Goal: Information Seeking & Learning: Check status

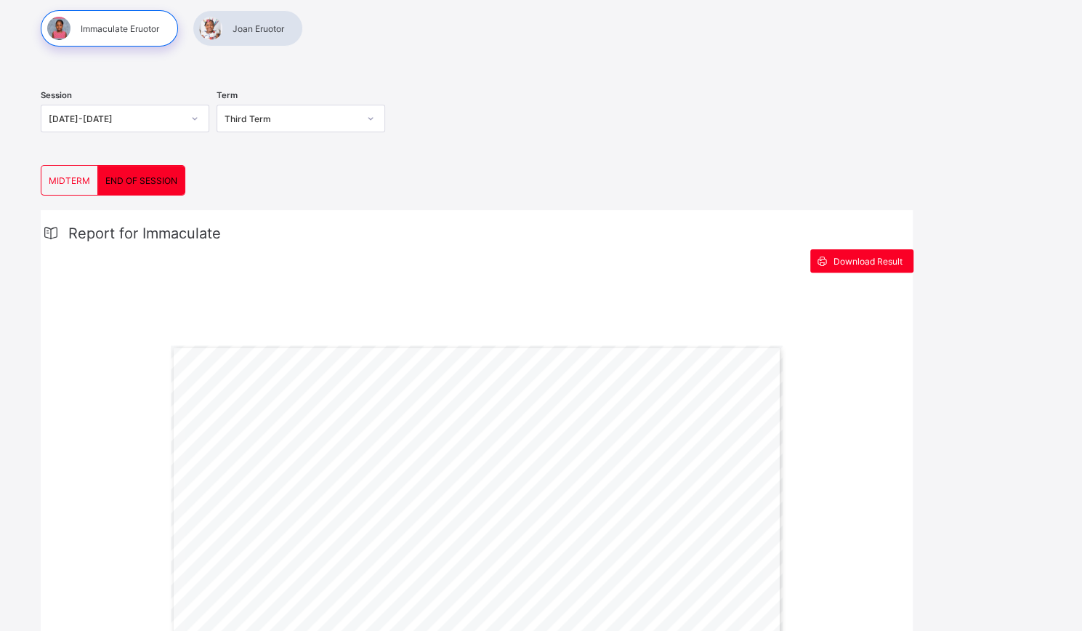
scroll to position [143, 0]
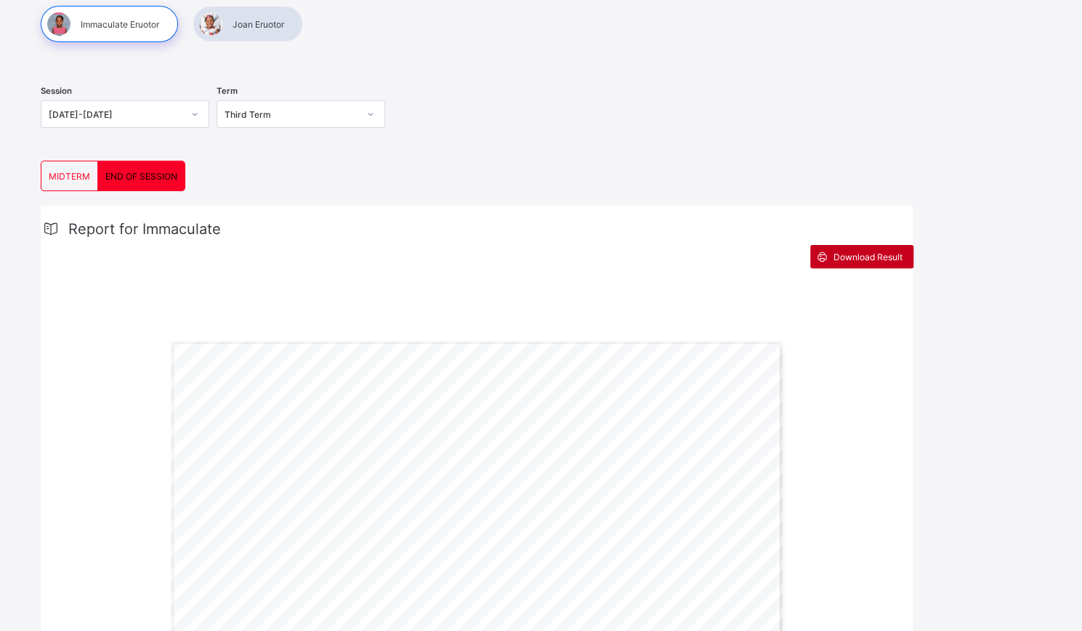
click at [873, 258] on span "Download Result" at bounding box center [867, 256] width 69 height 11
click at [271, 24] on div at bounding box center [248, 24] width 110 height 36
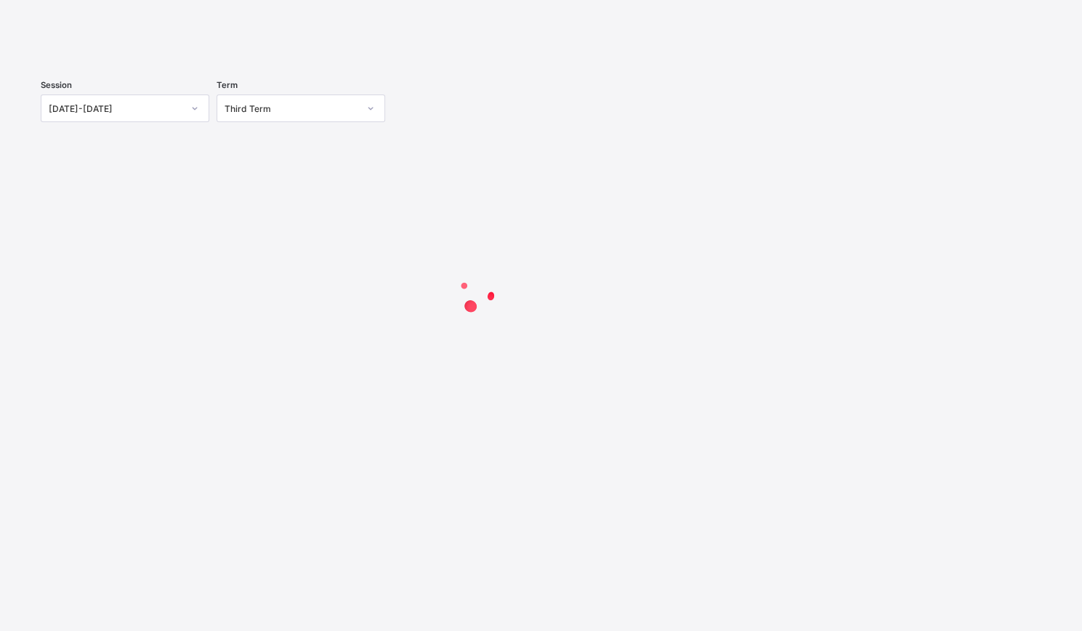
scroll to position [110, 0]
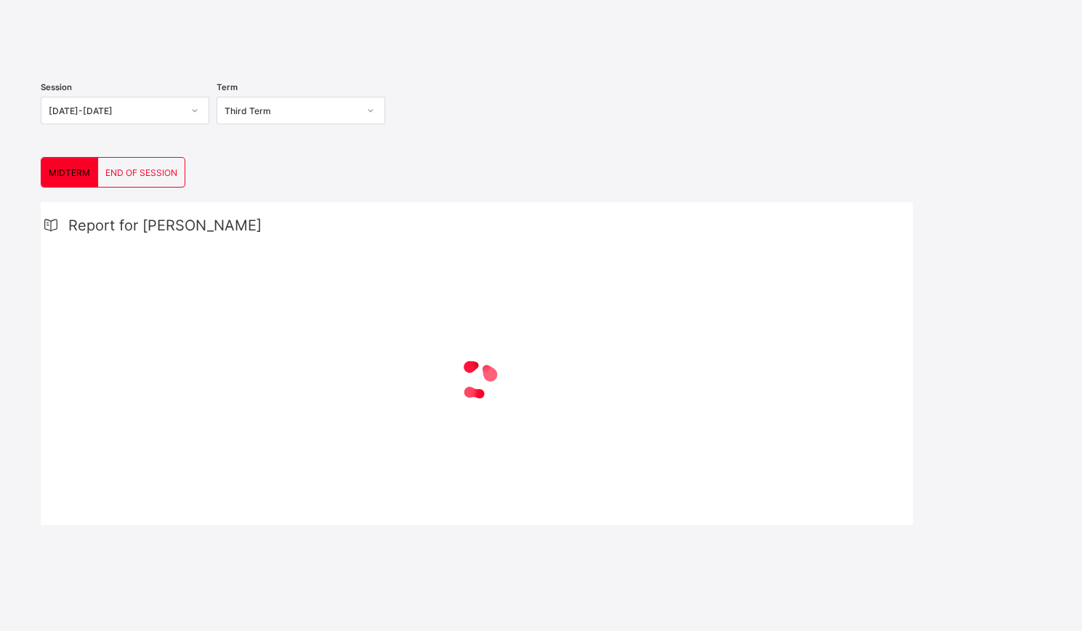
click at [144, 178] on span "END OF SESSION" at bounding box center [141, 172] width 72 height 11
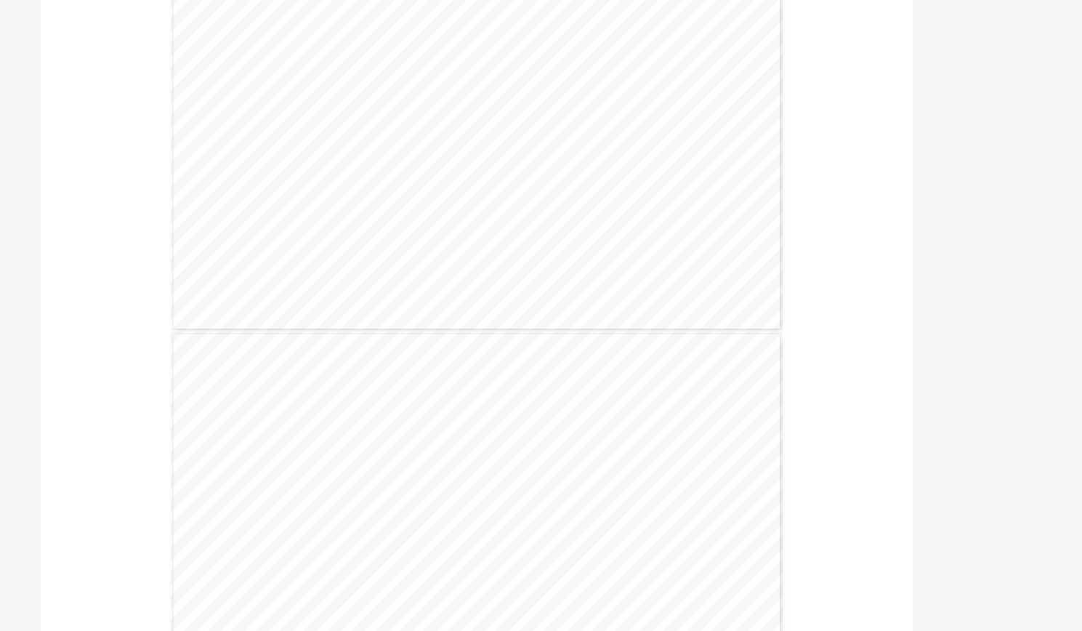
scroll to position [198, 0]
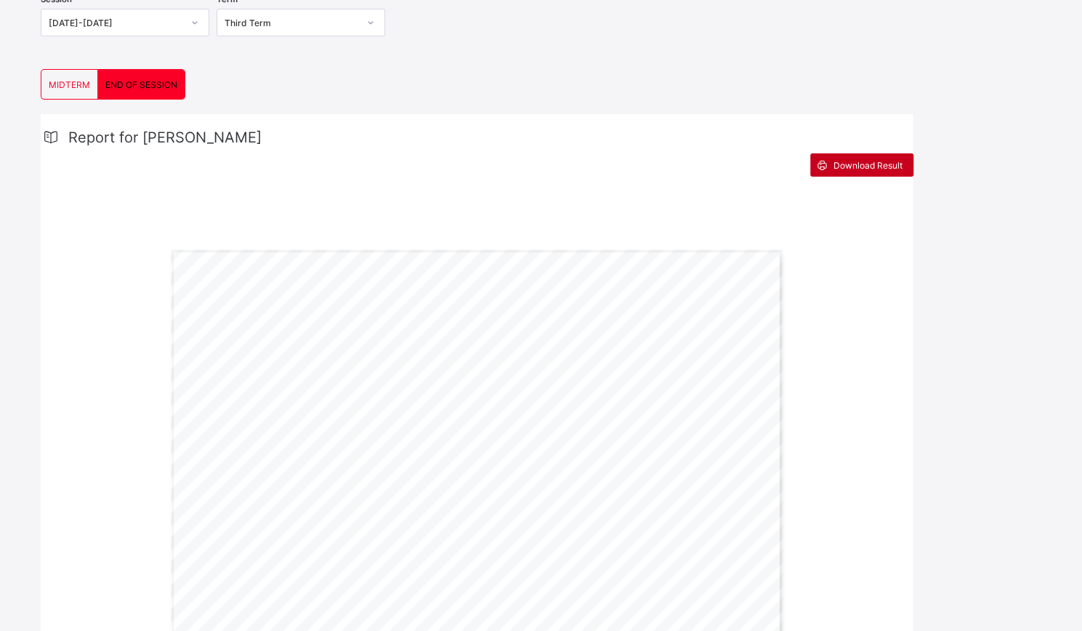
click at [875, 171] on span "Download Result" at bounding box center [867, 165] width 69 height 11
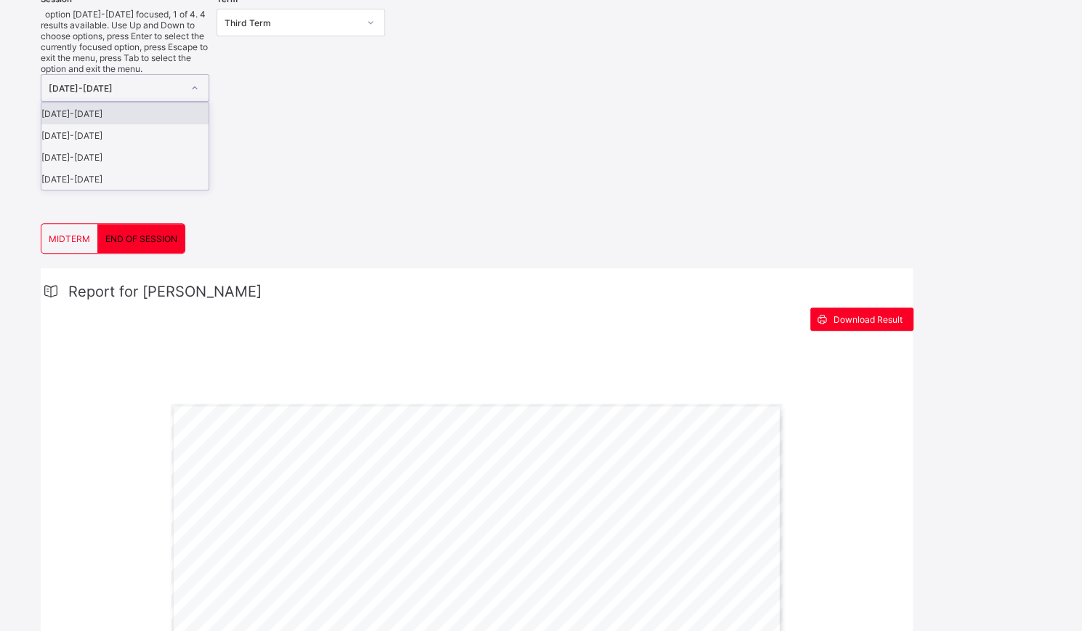
click at [158, 75] on div "[DATE]-[DATE]" at bounding box center [110, 88] width 139 height 26
click at [138, 124] on div "[DATE]-[DATE]" at bounding box center [124, 135] width 167 height 22
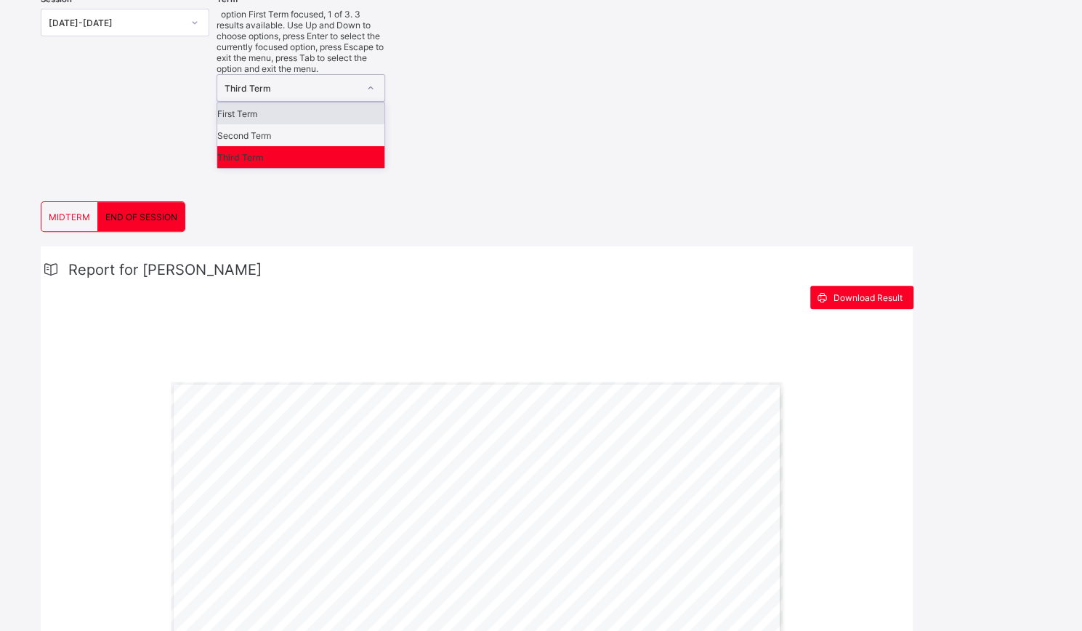
click at [331, 75] on div "Third Term" at bounding box center [286, 88] width 139 height 26
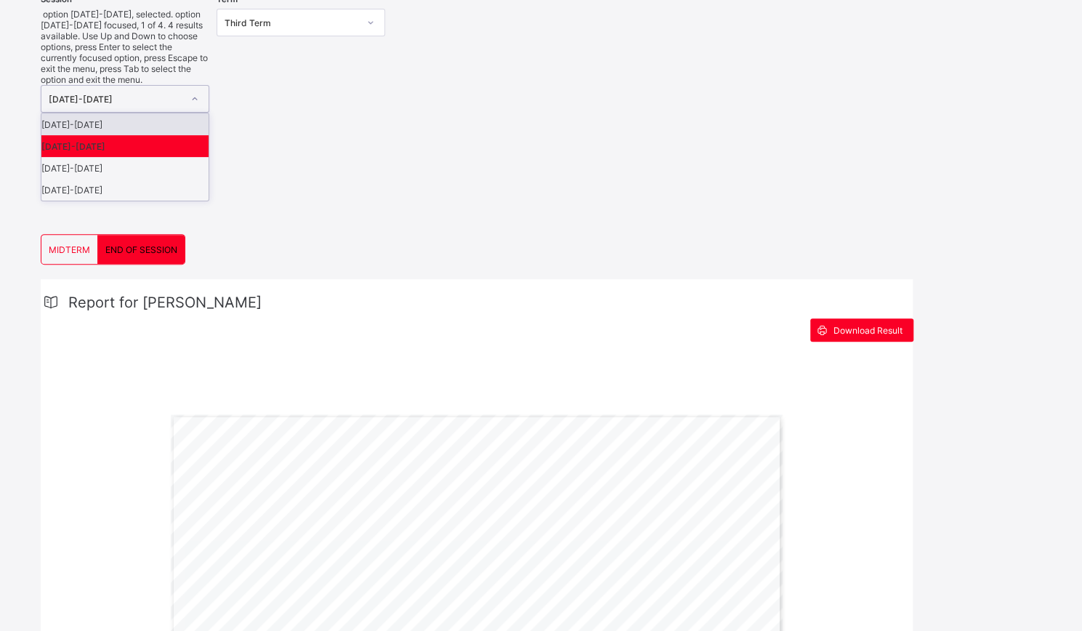
click at [197, 92] on icon at bounding box center [194, 99] width 9 height 15
click at [167, 113] on div "[DATE]-[DATE]" at bounding box center [124, 124] width 167 height 22
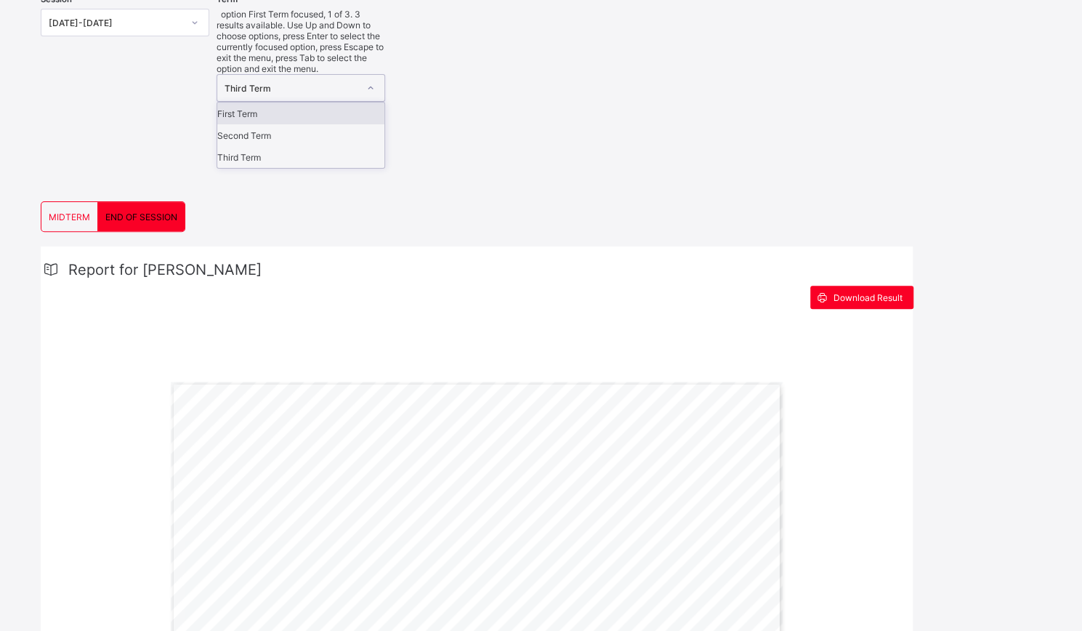
click at [283, 83] on div "Third Term" at bounding box center [291, 88] width 134 height 11
click at [267, 124] on div "Second Term" at bounding box center [300, 135] width 167 height 22
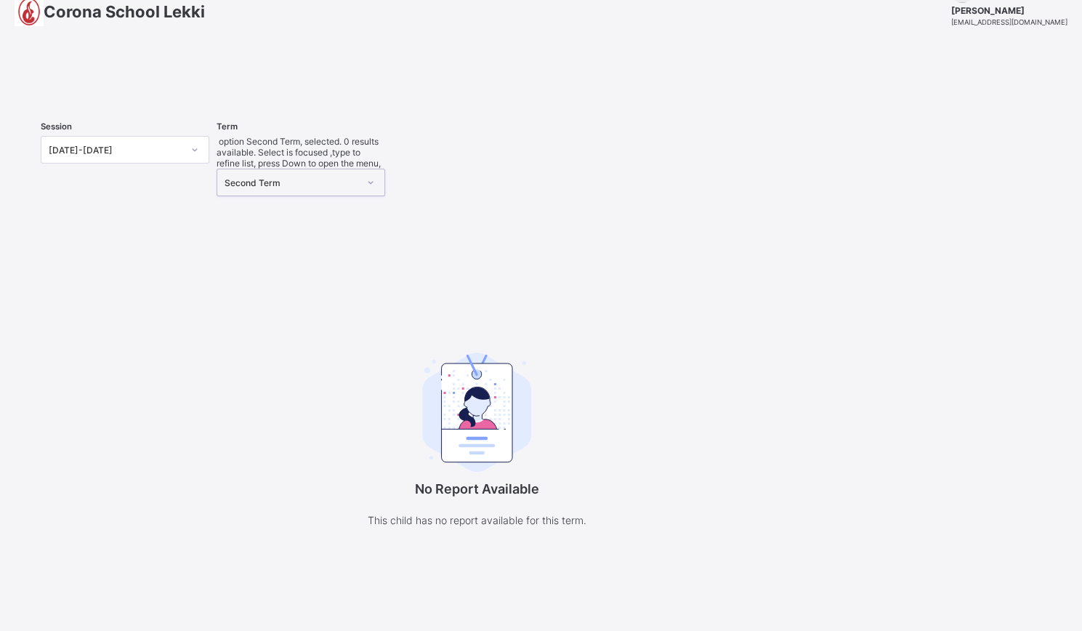
scroll to position [73, 0]
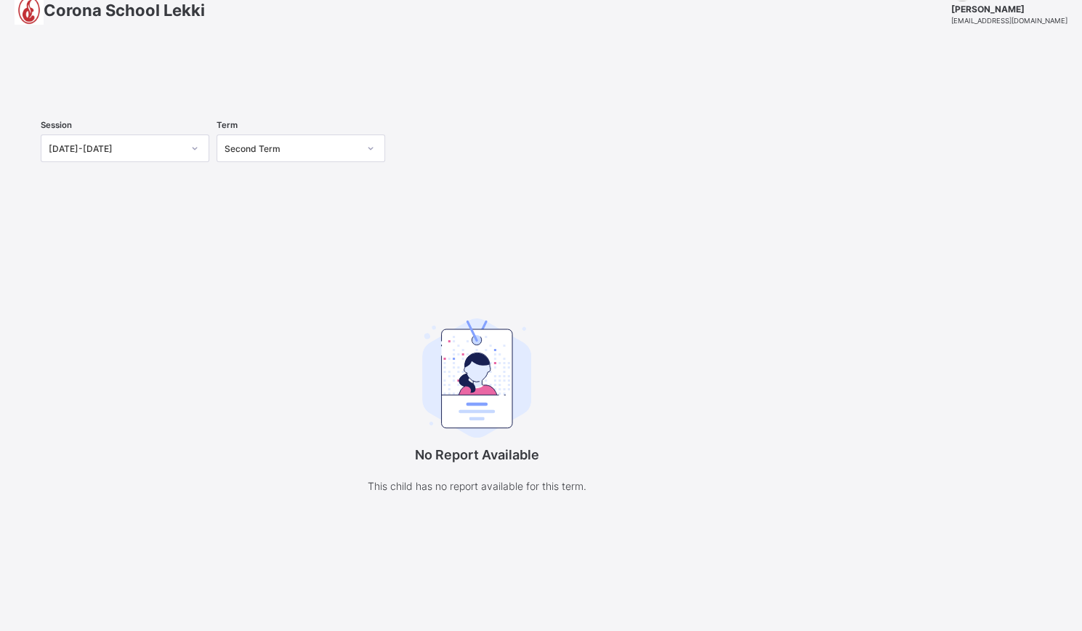
click at [151, 76] on div at bounding box center [541, 76] width 1000 height 0
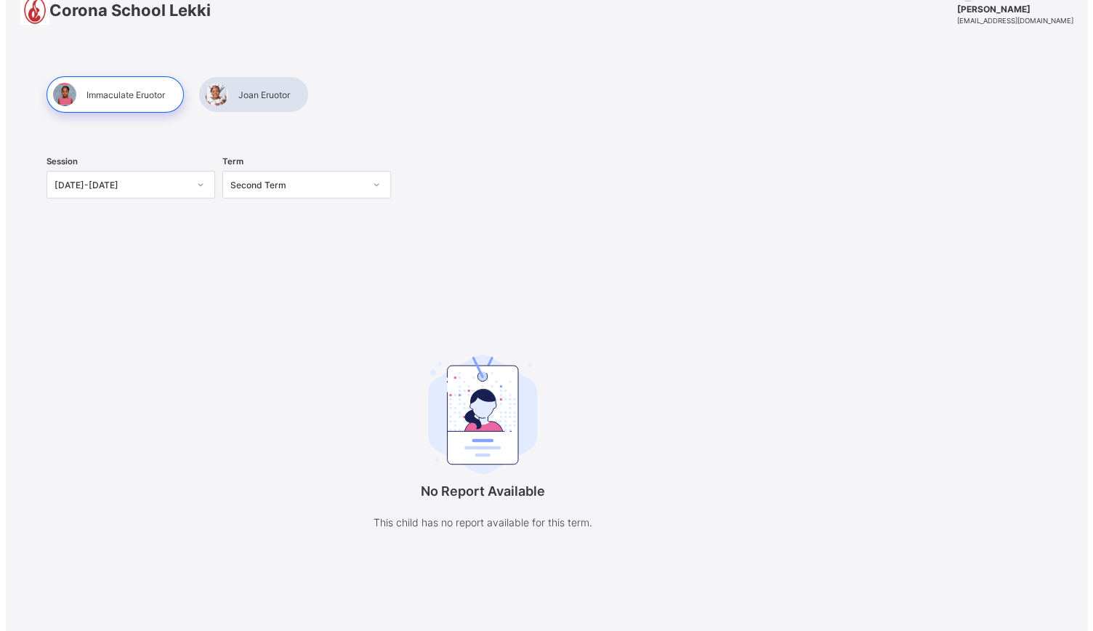
scroll to position [0, 0]
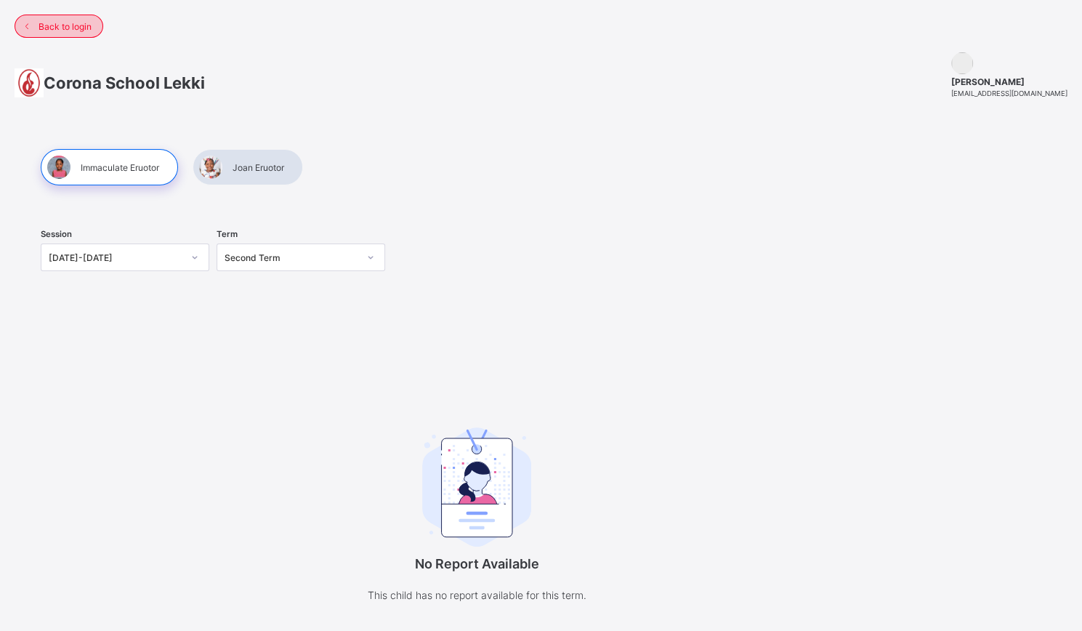
click at [67, 33] on div "Back to login" at bounding box center [59, 26] width 89 height 23
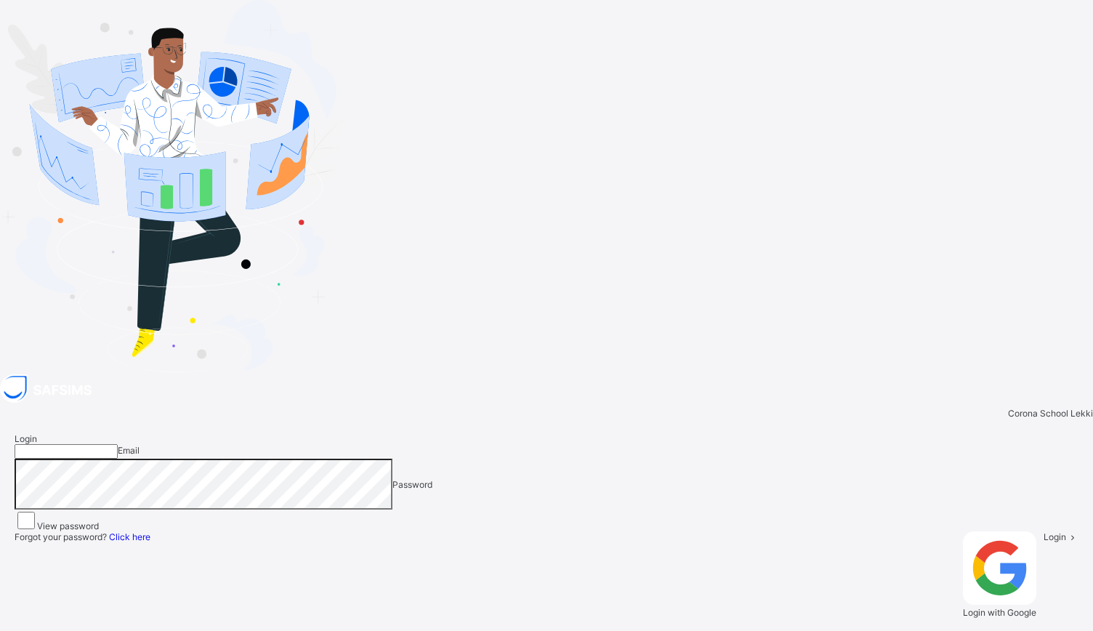
click at [118, 444] on input "email" at bounding box center [66, 451] width 103 height 15
type input "**********"
click at [99, 520] on label "View password" at bounding box center [68, 525] width 62 height 11
click at [1043, 531] on span "Login" at bounding box center [1054, 536] width 23 height 11
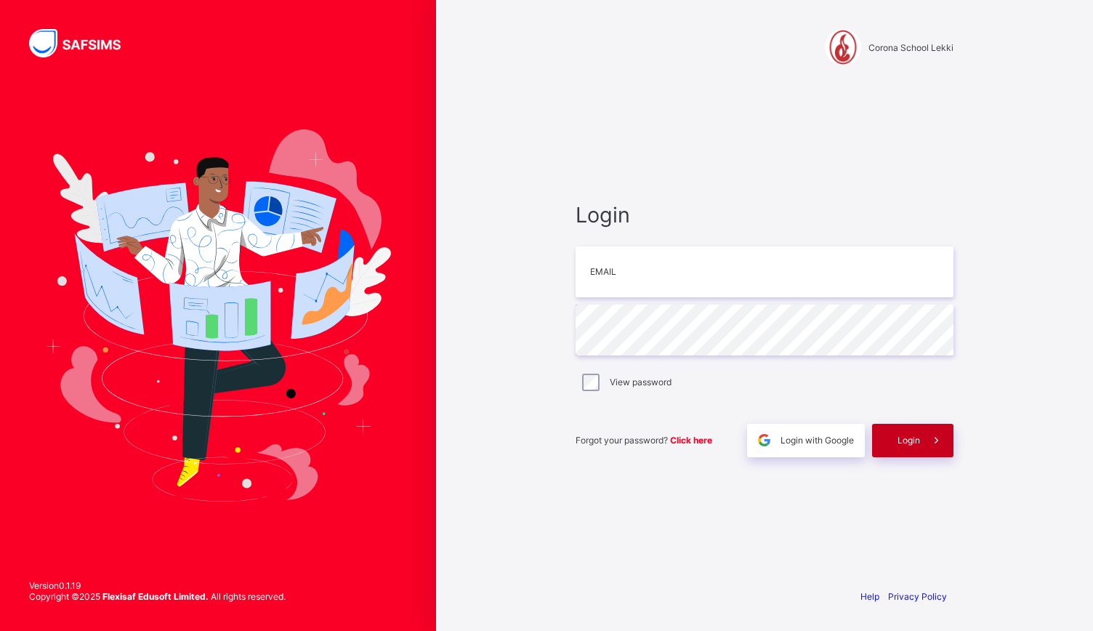
click at [900, 445] on div "Login" at bounding box center [912, 440] width 81 height 33
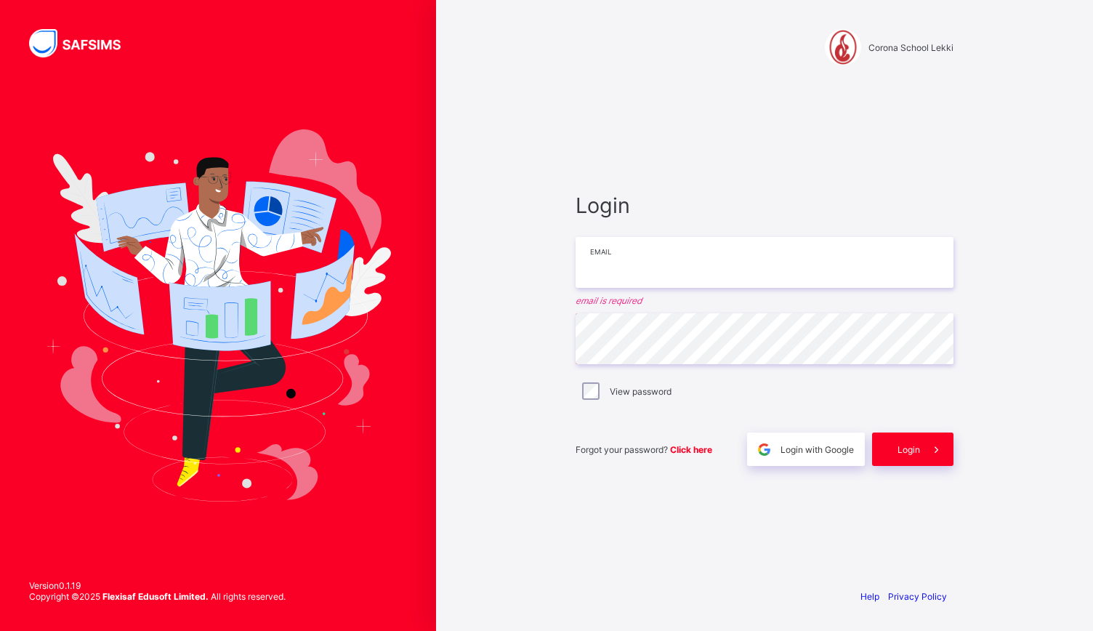
click at [699, 275] on input "email" at bounding box center [764, 262] width 378 height 51
type input "**********"
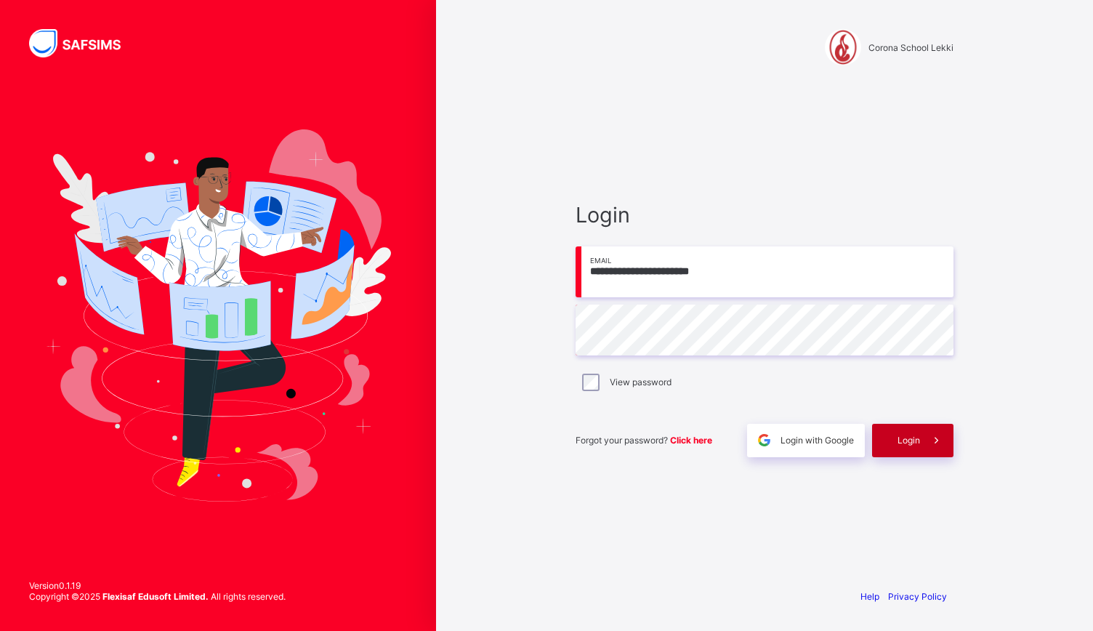
click at [905, 424] on div "Login" at bounding box center [912, 440] width 81 height 33
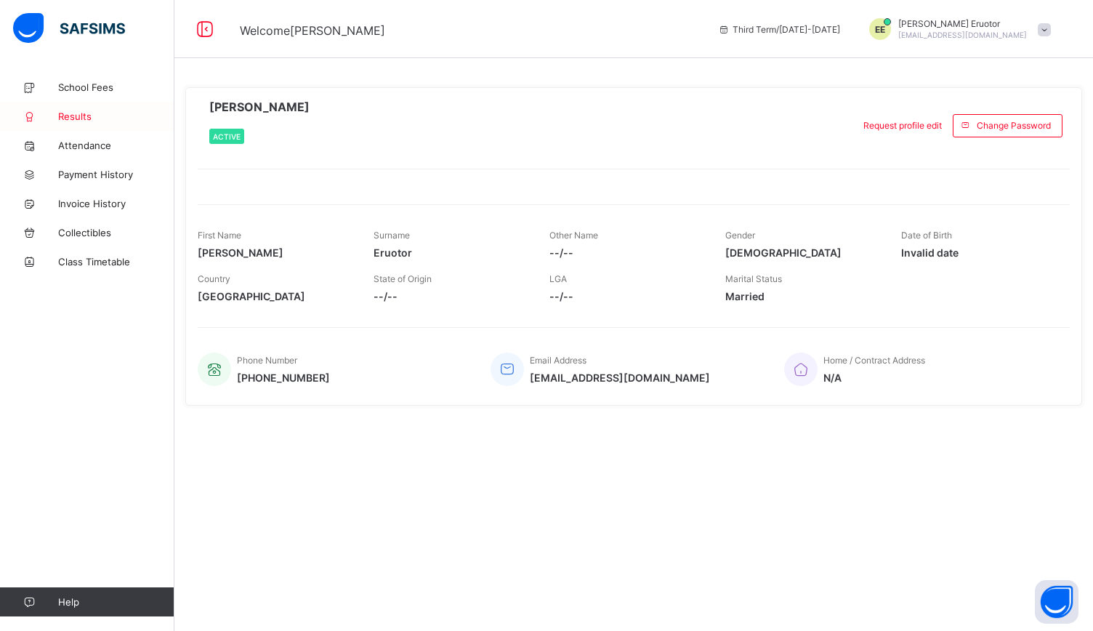
click at [84, 113] on span "Results" at bounding box center [116, 116] width 116 height 12
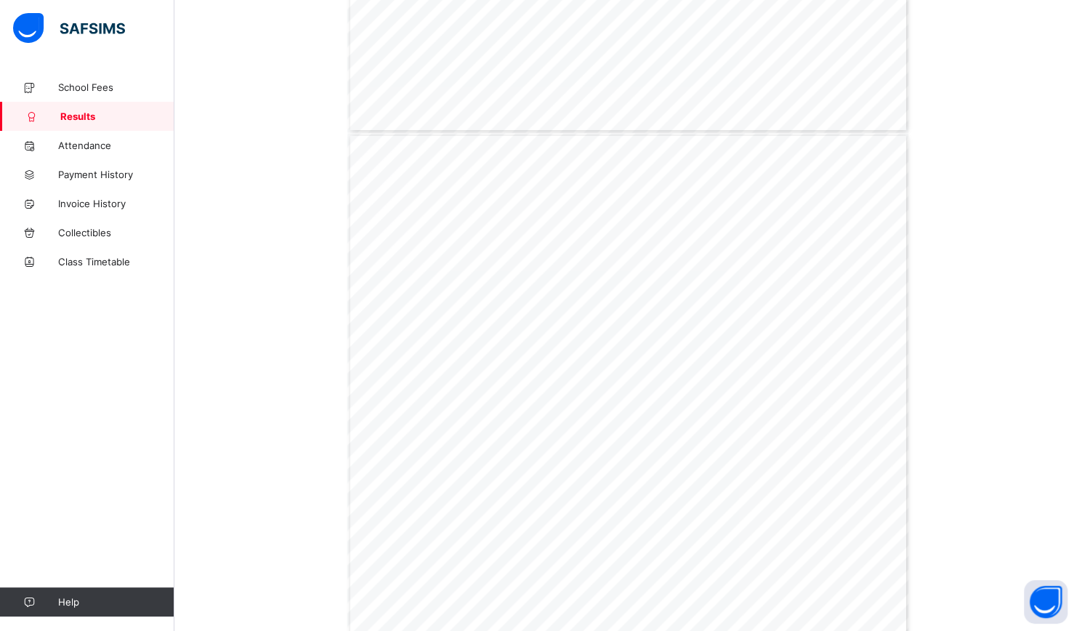
scroll to position [2703, 0]
drag, startPoint x: 1081, startPoint y: 541, endPoint x: 1077, endPoint y: 240, distance: 300.8
drag, startPoint x: 1077, startPoint y: 240, endPoint x: 1091, endPoint y: 462, distance: 222.0
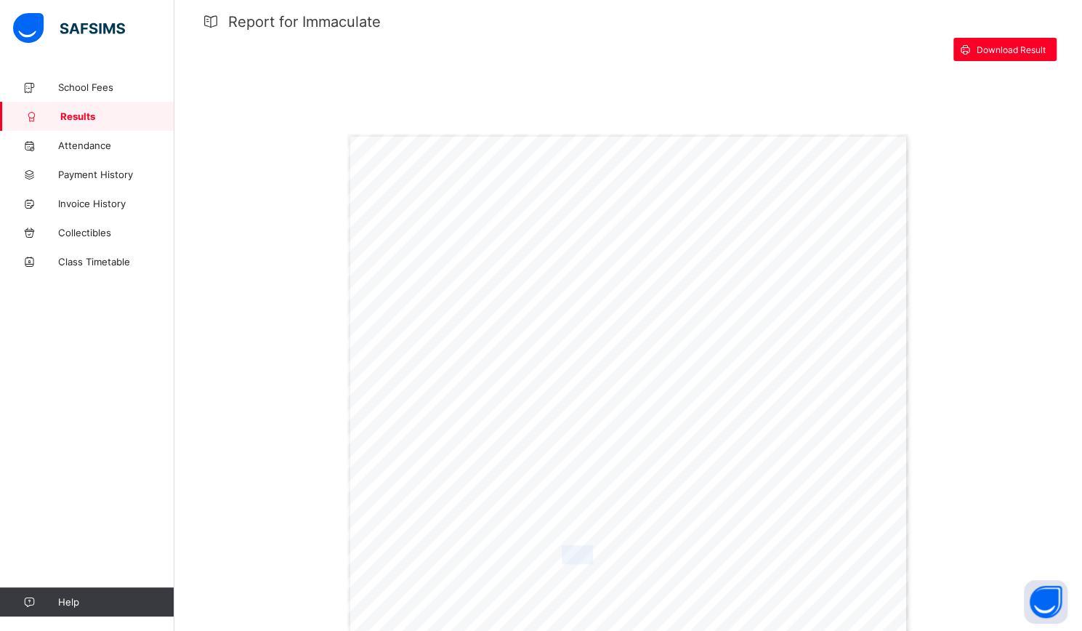
scroll to position [0, 0]
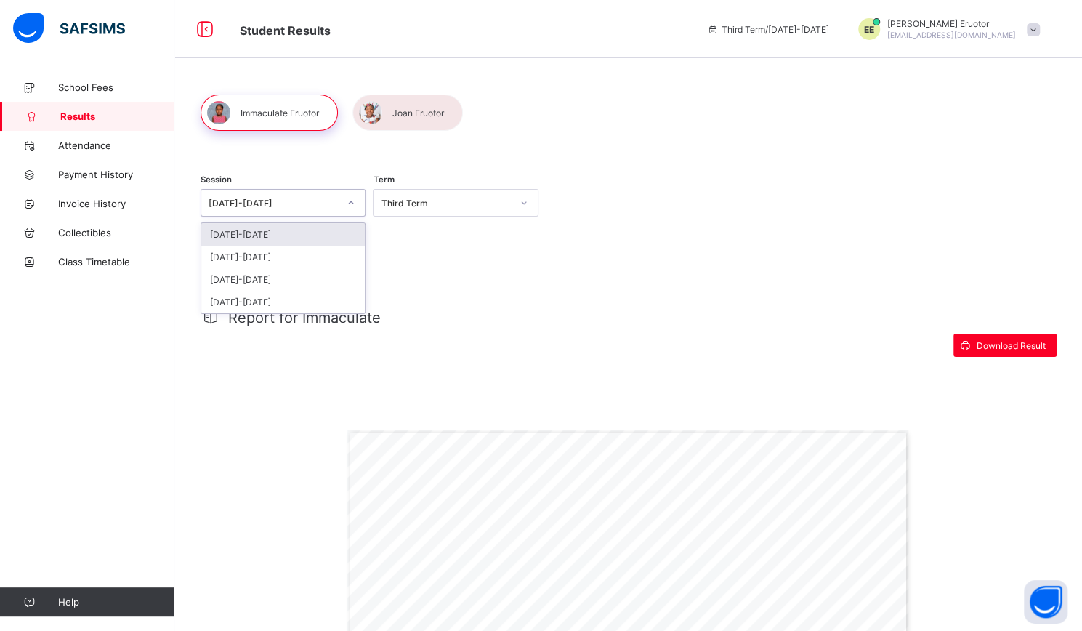
click at [283, 201] on div "[DATE]-[DATE]" at bounding box center [274, 203] width 130 height 11
click at [274, 251] on div "[DATE]-[DATE]" at bounding box center [282, 257] width 163 height 23
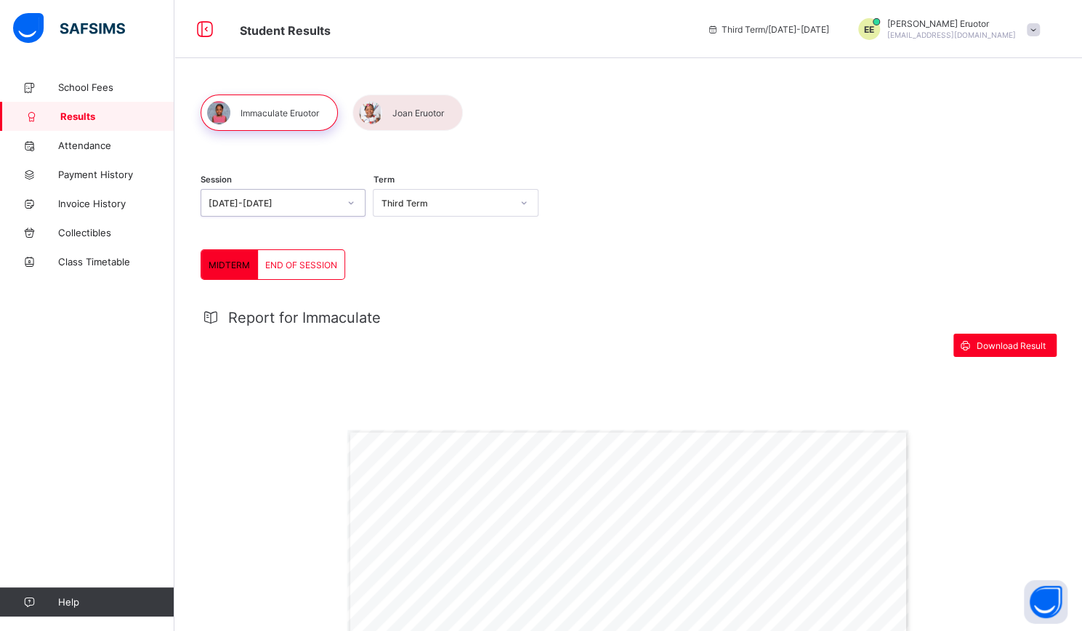
click at [301, 265] on span "END OF SESSION" at bounding box center [301, 264] width 72 height 11
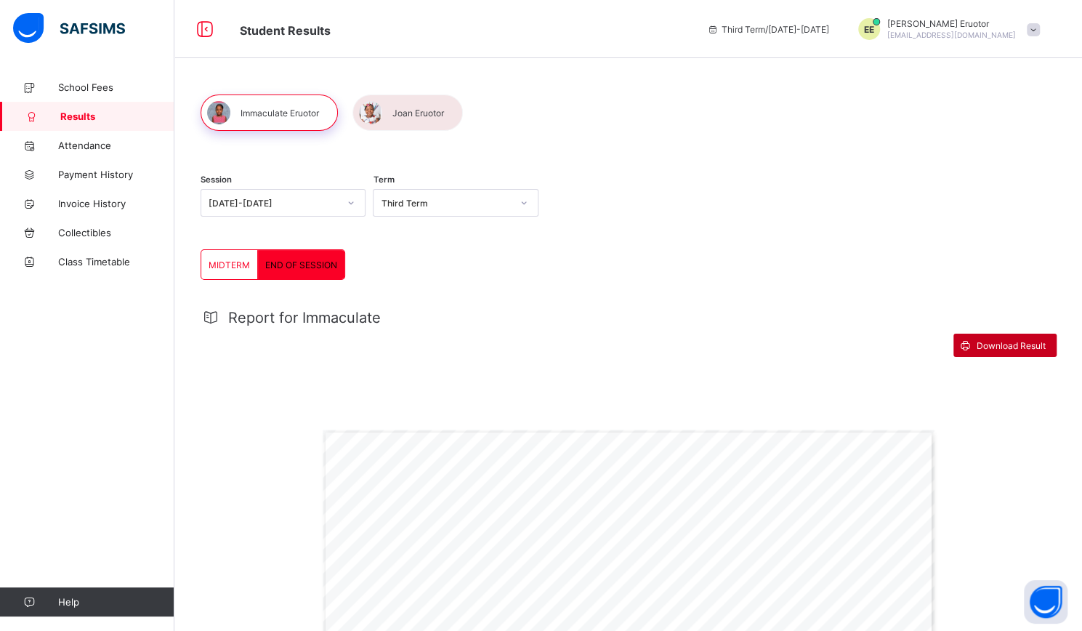
click at [996, 345] on span "Download Result" at bounding box center [1010, 345] width 69 height 11
click at [421, 112] on div at bounding box center [407, 112] width 110 height 36
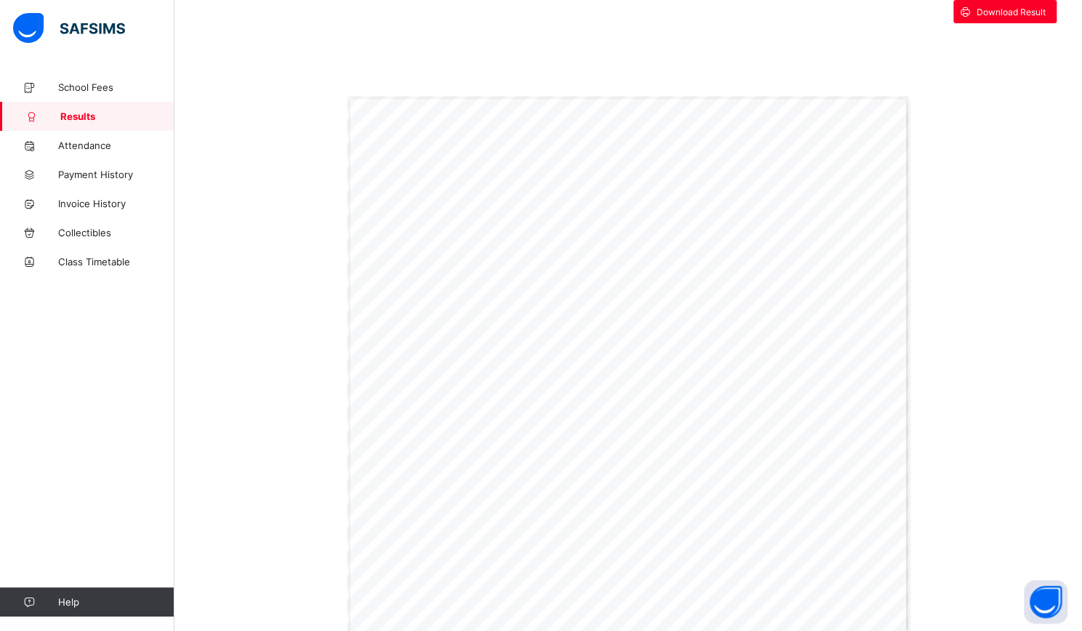
scroll to position [256, 0]
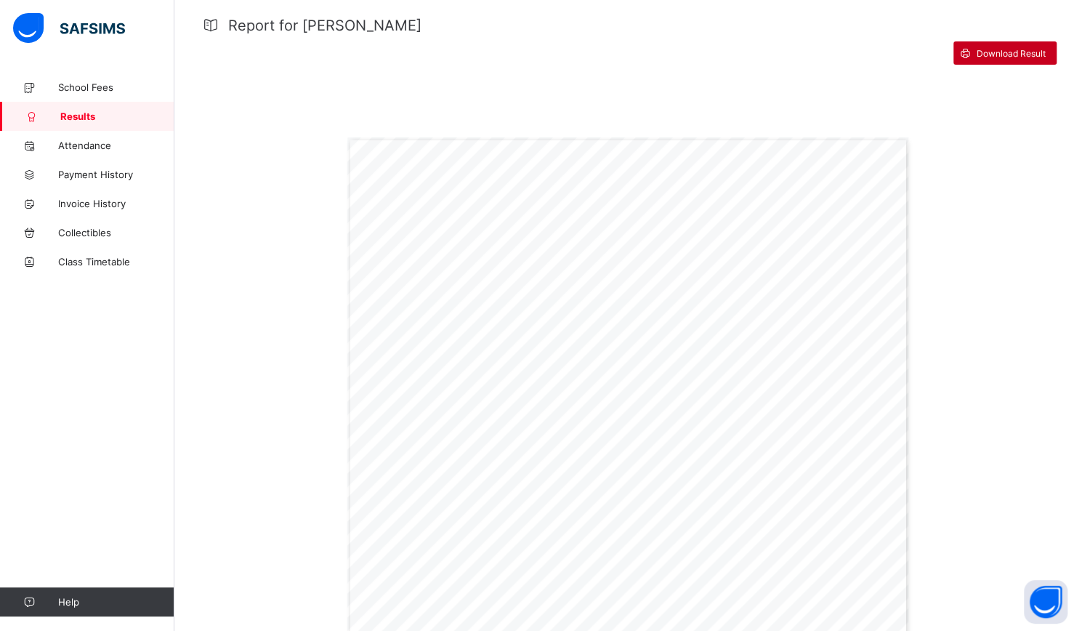
click at [1015, 65] on div "Download Result" at bounding box center [1004, 52] width 103 height 23
click at [700, 34] on div "Report for [PERSON_NAME]" at bounding box center [628, 25] width 855 height 17
click at [79, 147] on span "Attendance" at bounding box center [116, 145] width 116 height 12
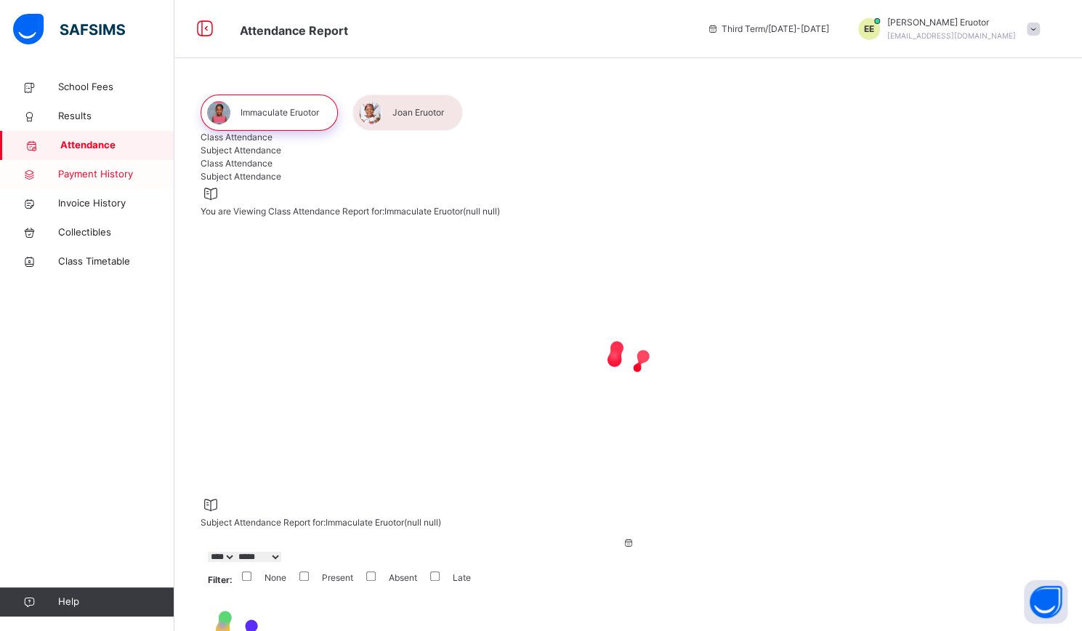
select select "****"
select select "*"
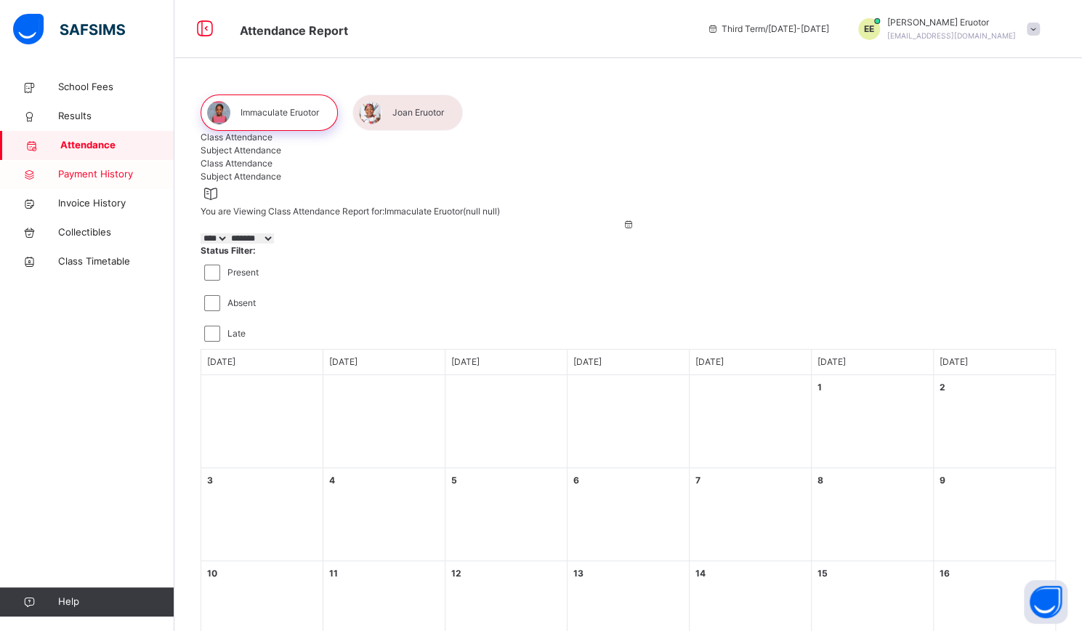
click at [95, 187] on link "Payment History" at bounding box center [87, 174] width 174 height 29
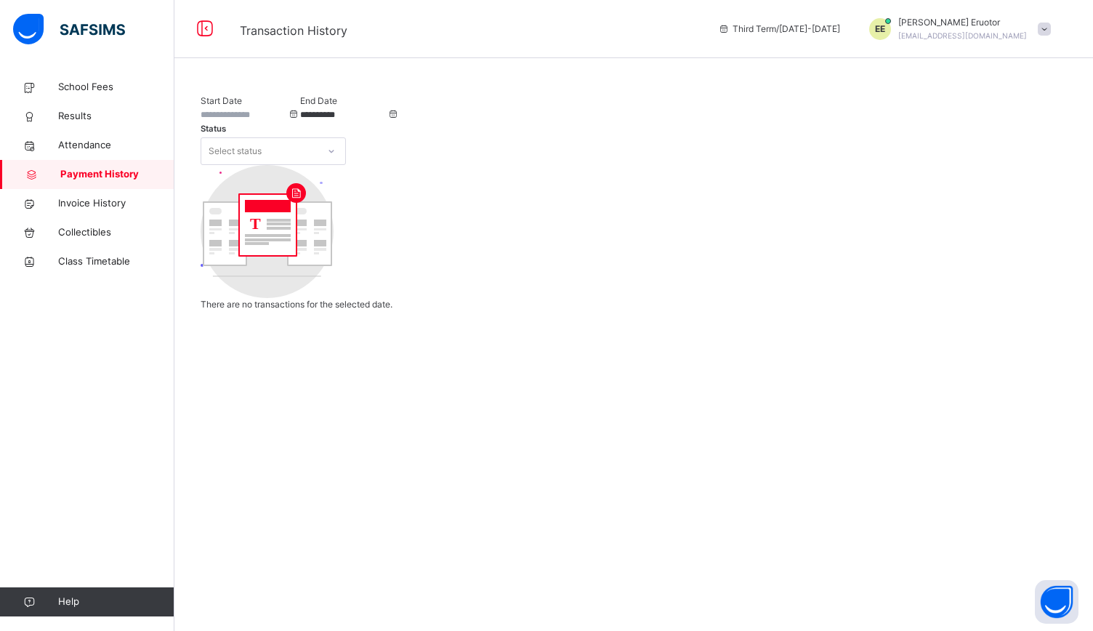
click at [387, 121] on input "**********" at bounding box center [343, 114] width 87 height 13
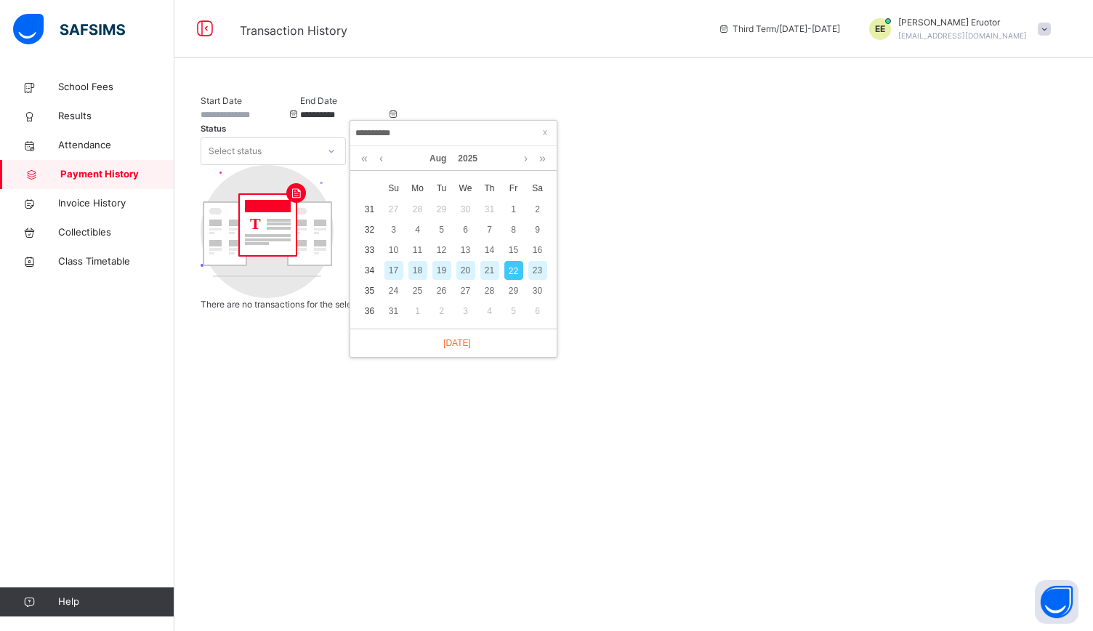
click at [395, 270] on div "17" at bounding box center [393, 270] width 19 height 19
type input "**********"
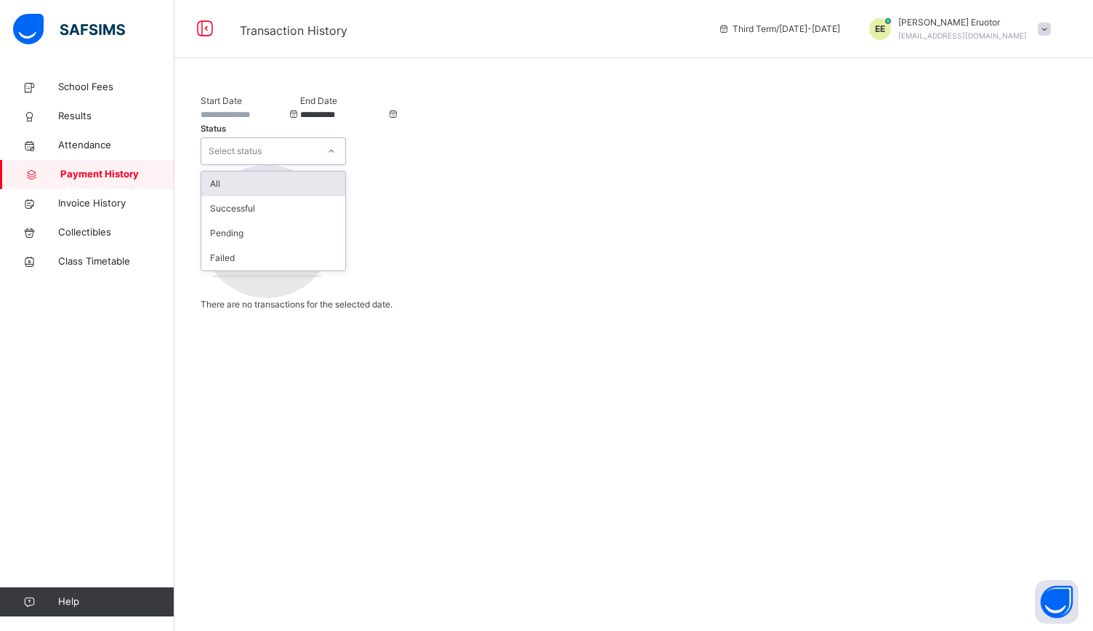
click at [317, 140] on div "Select status" at bounding box center [259, 151] width 116 height 23
click at [345, 171] on div "All" at bounding box center [273, 183] width 144 height 25
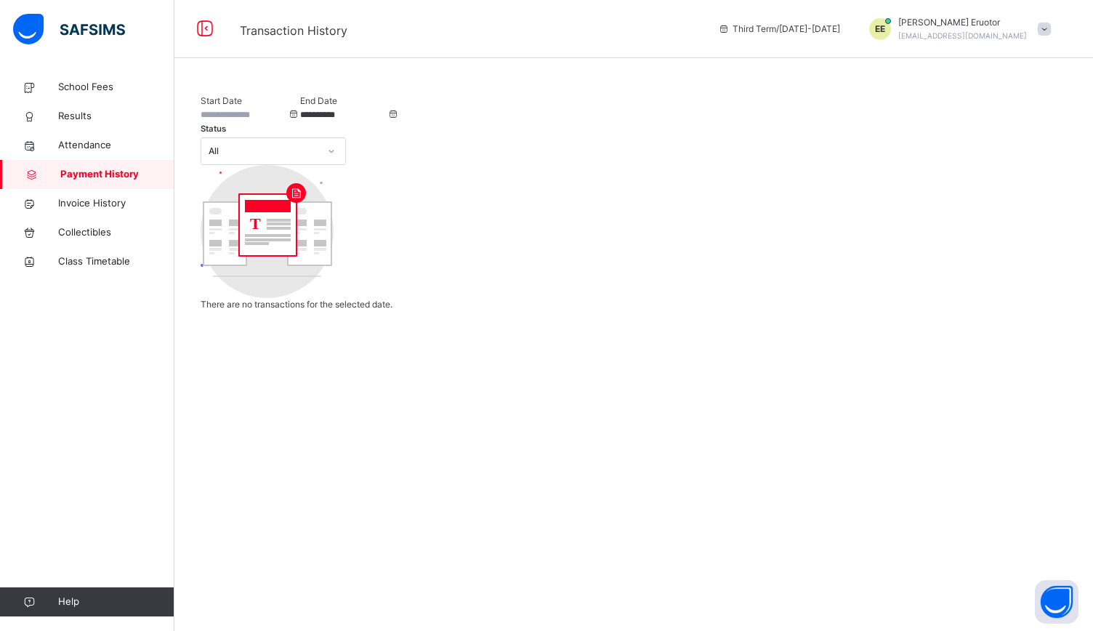
click at [278, 121] on input at bounding box center [244, 114] width 87 height 13
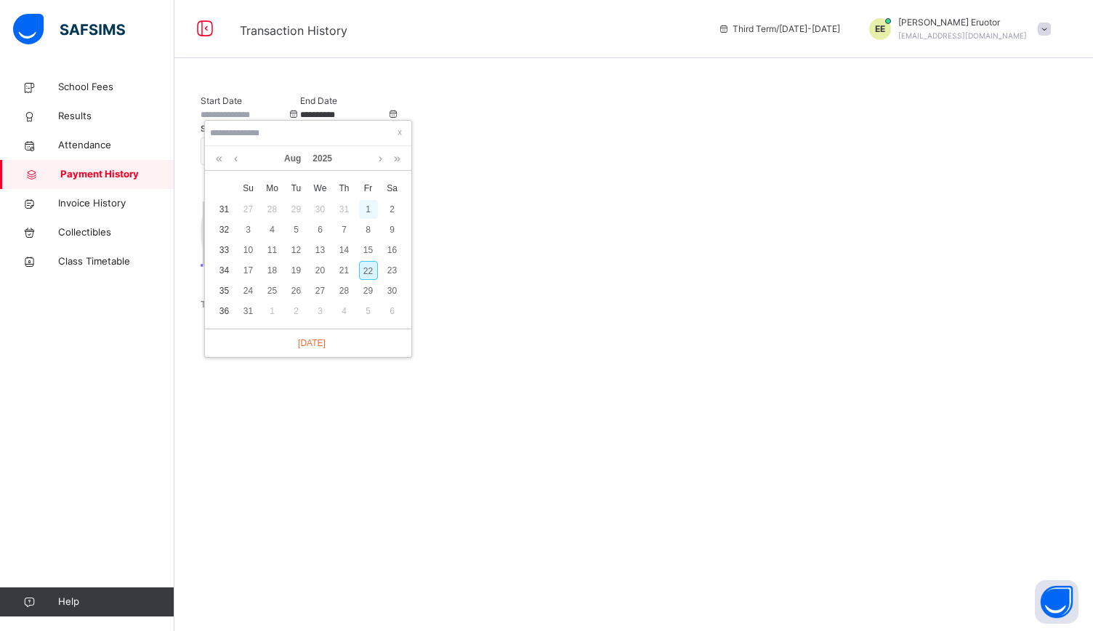
click at [371, 214] on div "1" at bounding box center [368, 209] width 19 height 19
type input "**********"
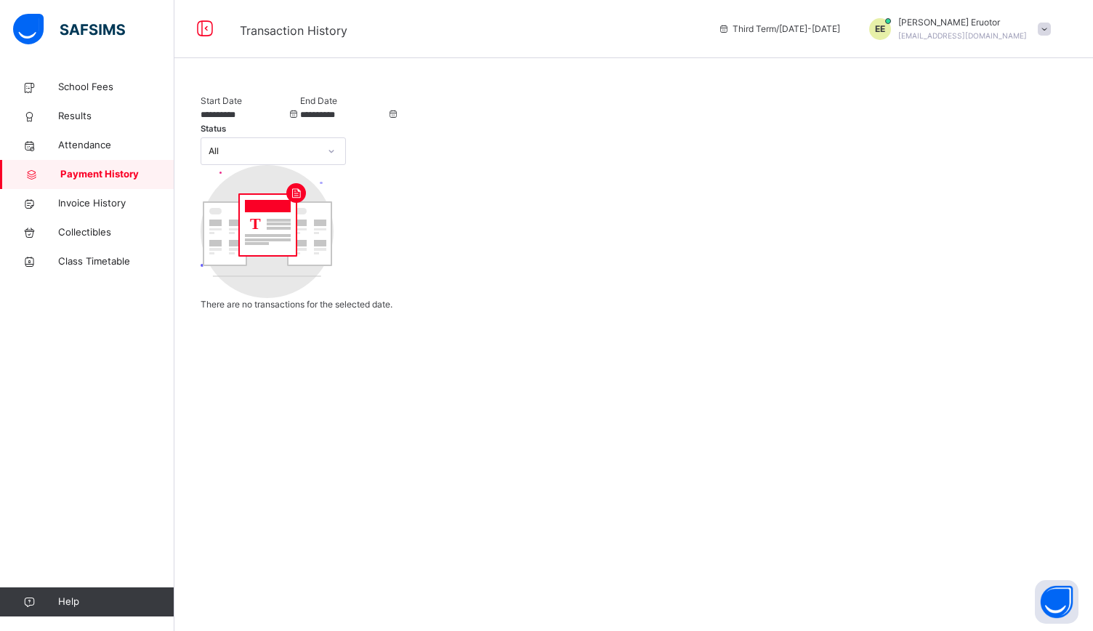
click at [387, 121] on input "**********" at bounding box center [343, 114] width 87 height 13
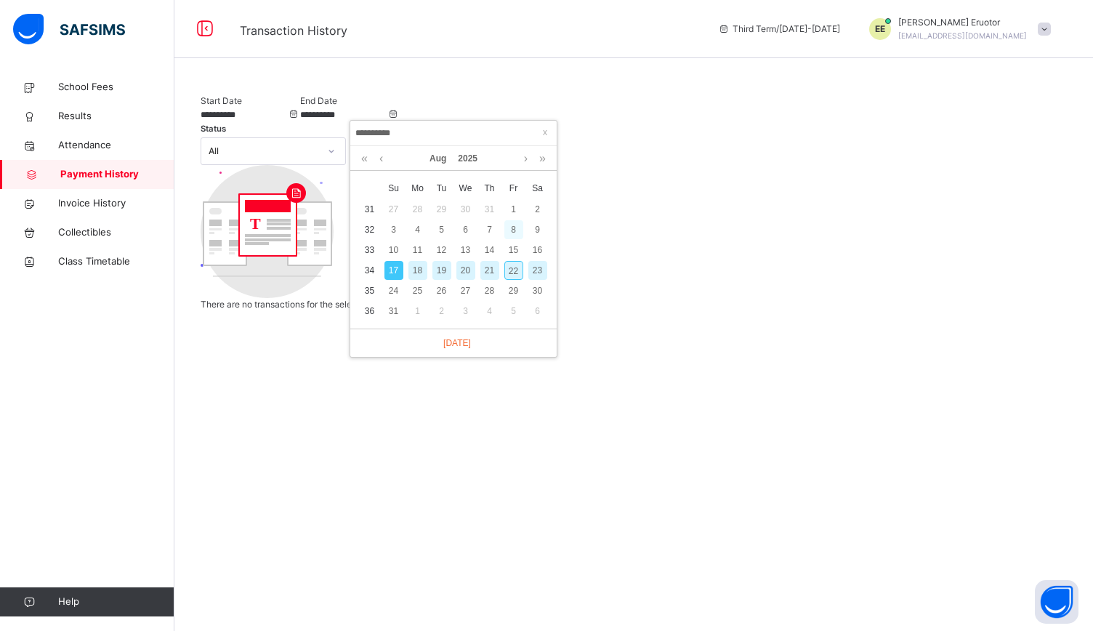
click at [516, 233] on div "8" at bounding box center [513, 229] width 19 height 19
type input "**********"
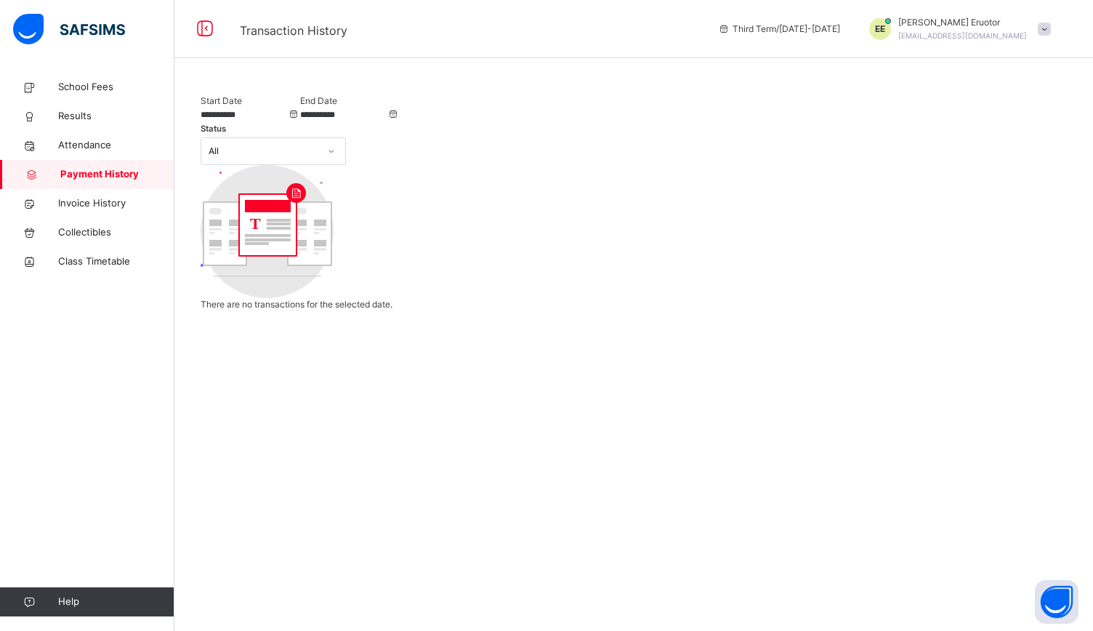
click at [288, 121] on input "**********" at bounding box center [244, 114] width 87 height 13
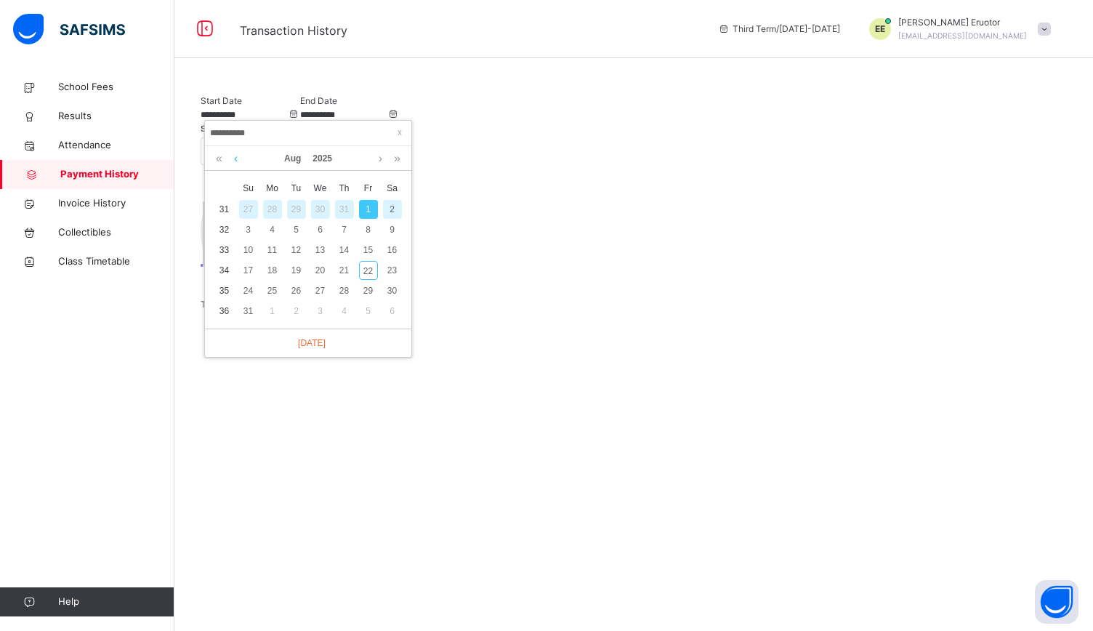
click at [237, 159] on link at bounding box center [235, 158] width 11 height 25
click at [299, 232] on div "10" at bounding box center [296, 229] width 19 height 19
type input "**********"
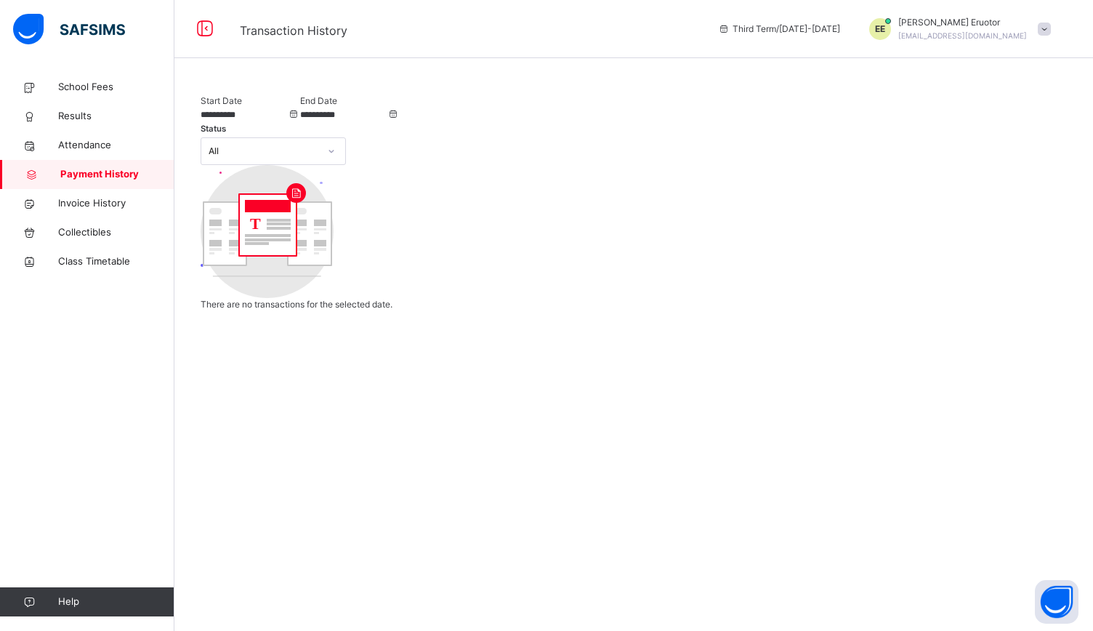
click at [288, 121] on input "**********" at bounding box center [244, 114] width 87 height 13
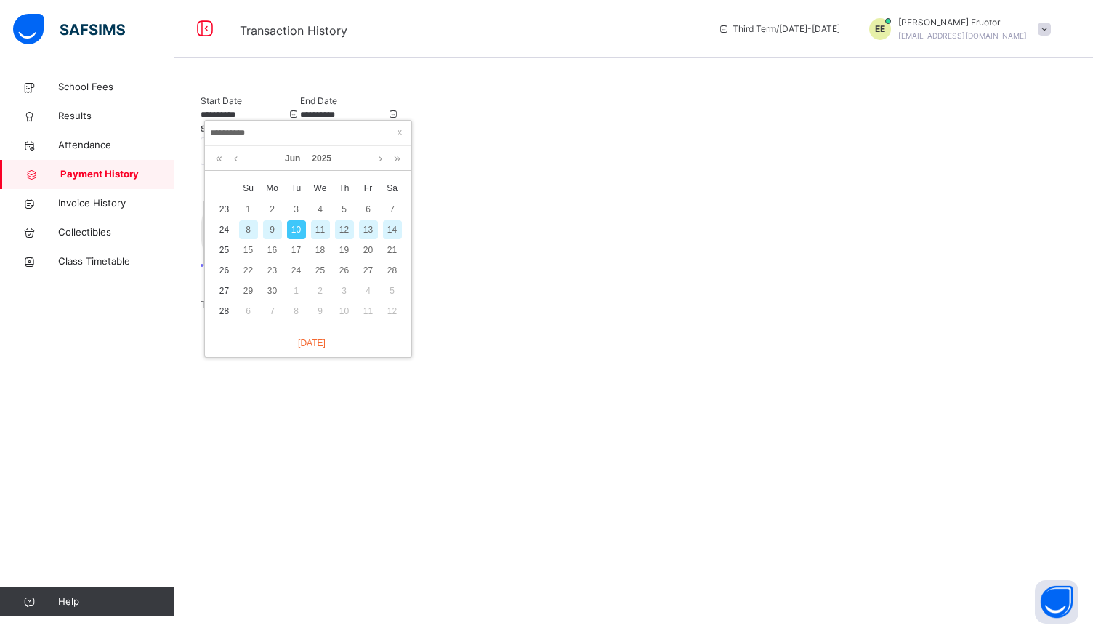
click at [296, 225] on div "10" at bounding box center [296, 229] width 19 height 19
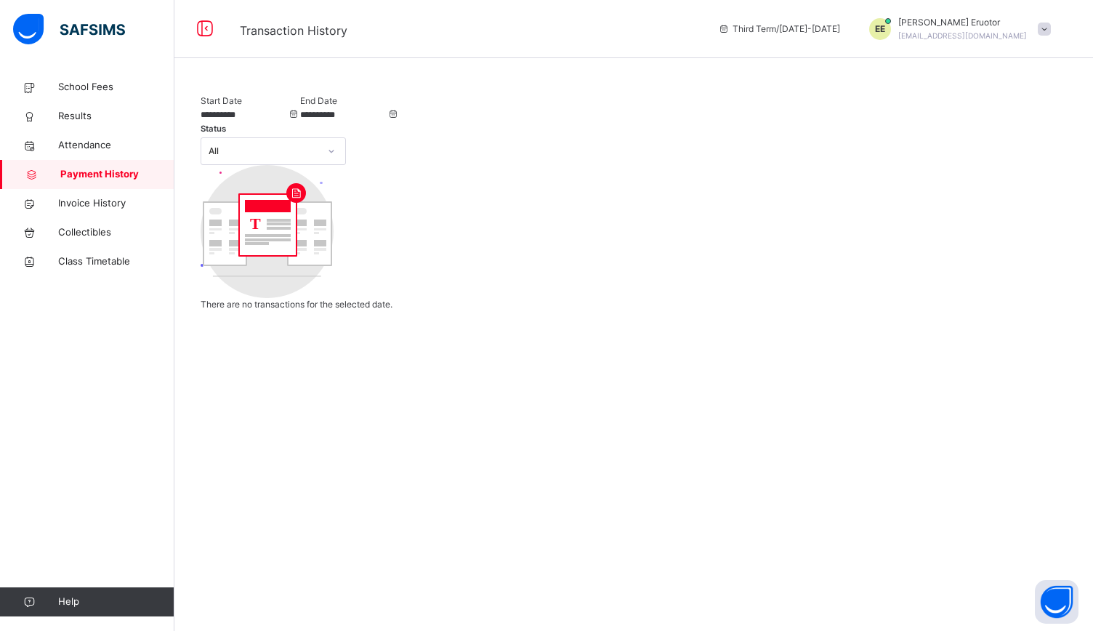
click at [387, 121] on input "**********" at bounding box center [343, 114] width 87 height 13
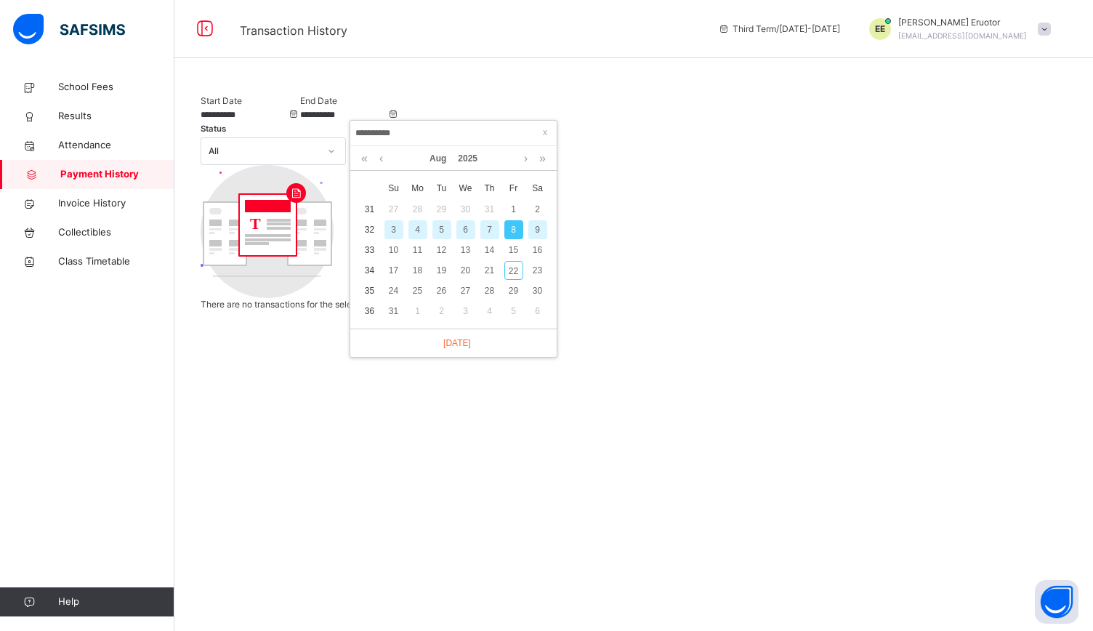
click at [492, 229] on div "7" at bounding box center [489, 229] width 19 height 19
type input "**********"
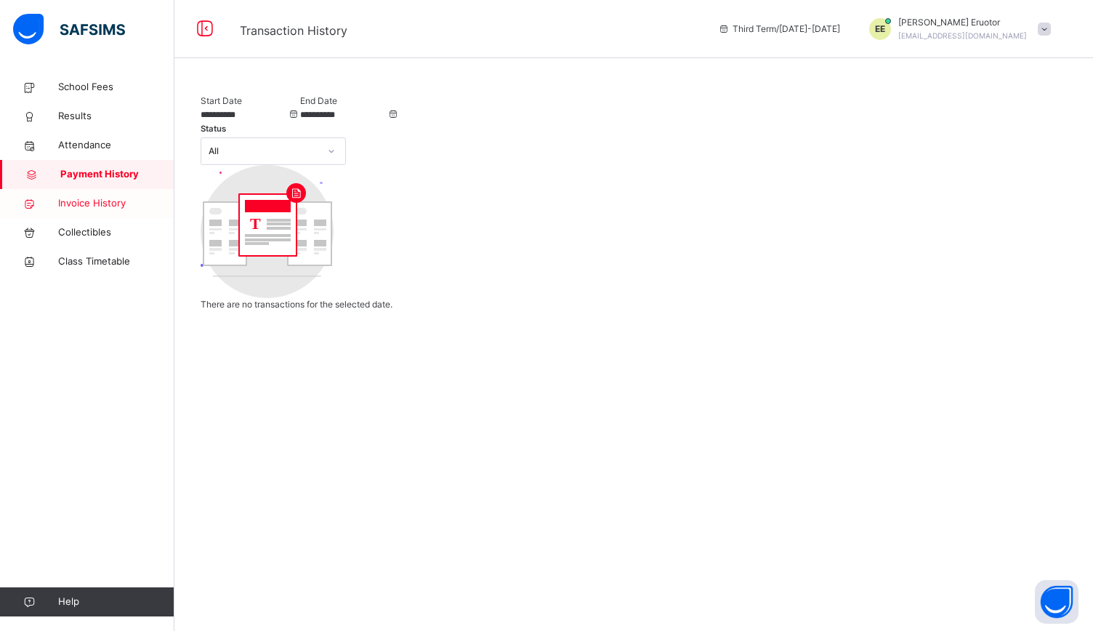
click at [110, 204] on span "Invoice History" at bounding box center [116, 203] width 116 height 15
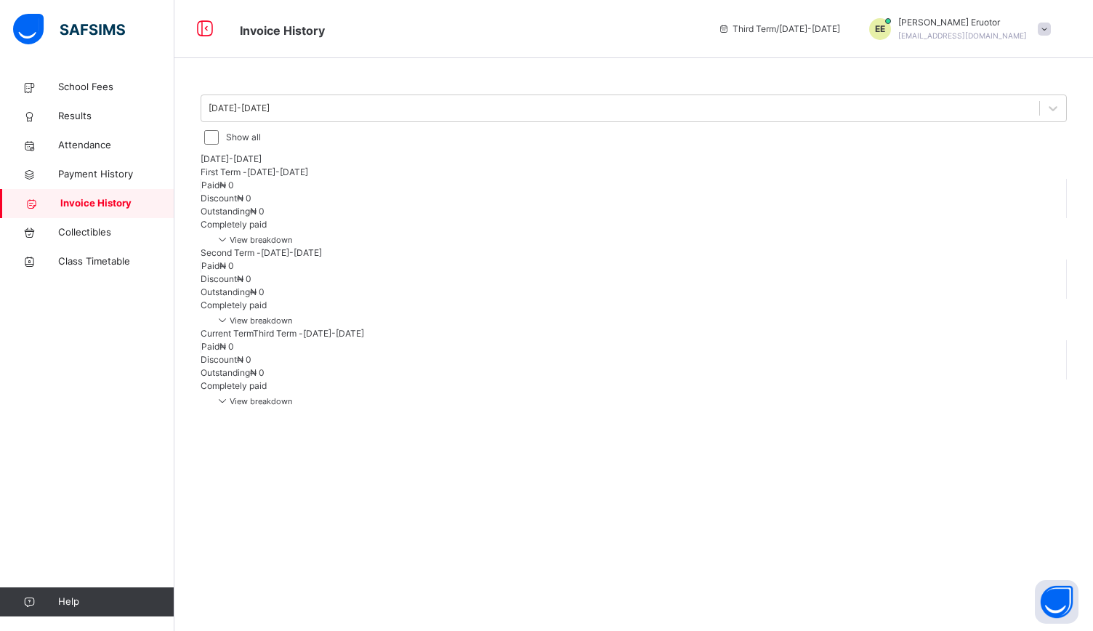
click at [292, 243] on span "View breakdown" at bounding box center [253, 240] width 77 height 10
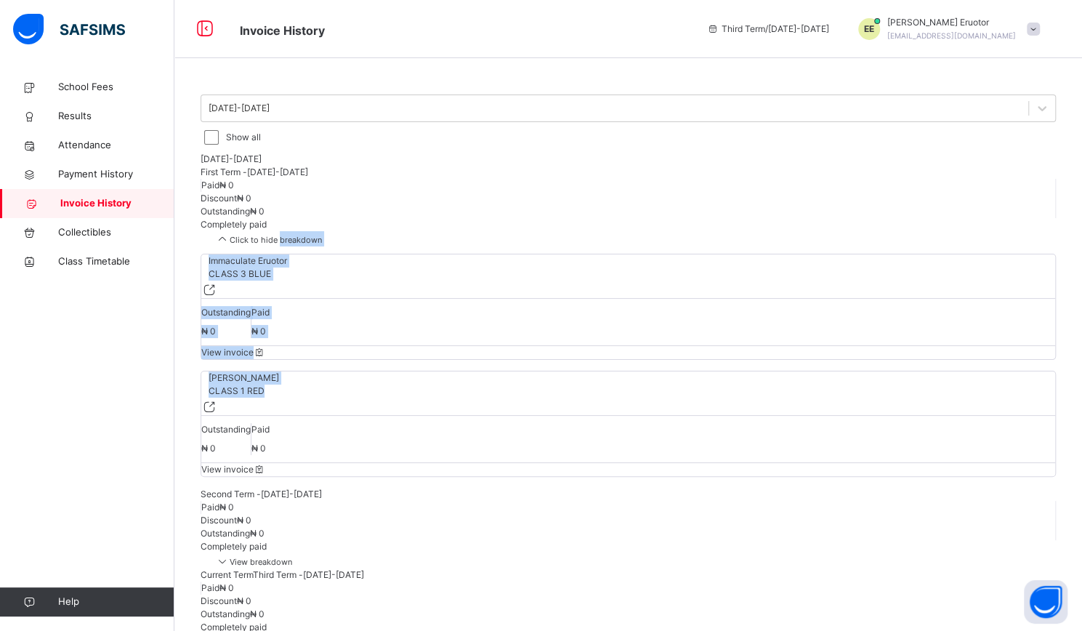
drag, startPoint x: 1080, startPoint y: 211, endPoint x: 1092, endPoint y: 309, distance: 98.9
click at [1082, 309] on html "Invoice History Third Term / 2024-2025 EE Edmund Eruotor eruotorelohor@gmail.co…" at bounding box center [541, 342] width 1082 height 685
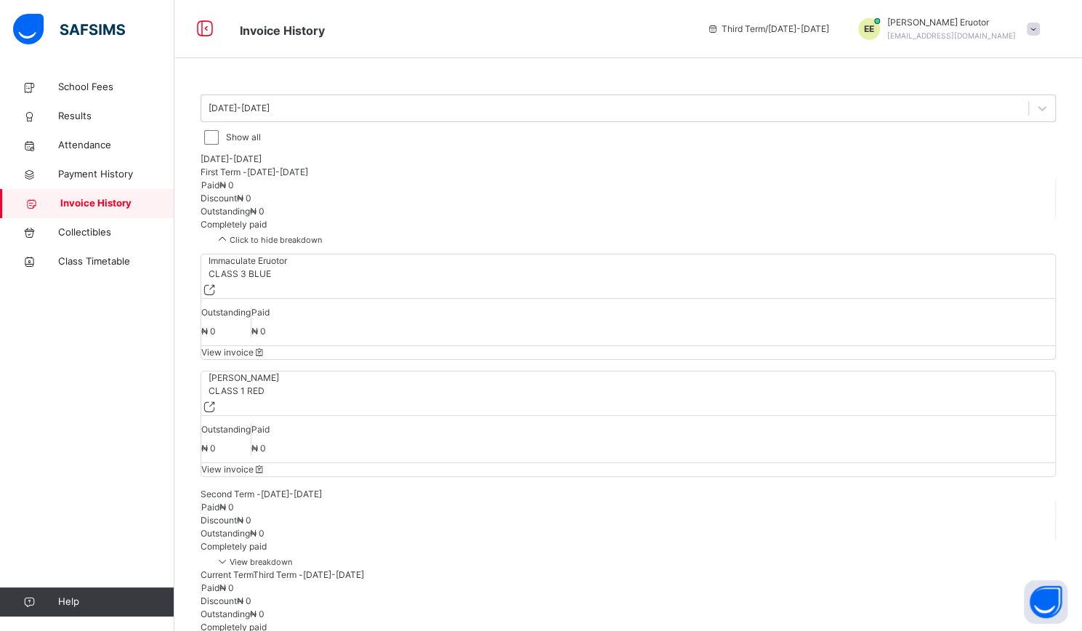
click at [1038, 142] on div "2024-2025 Show all 2024-2025 First Term - 2024-2025 Paid ₦ 0 Discount ₦ 0 Outst…" at bounding box center [627, 379] width 907 height 612
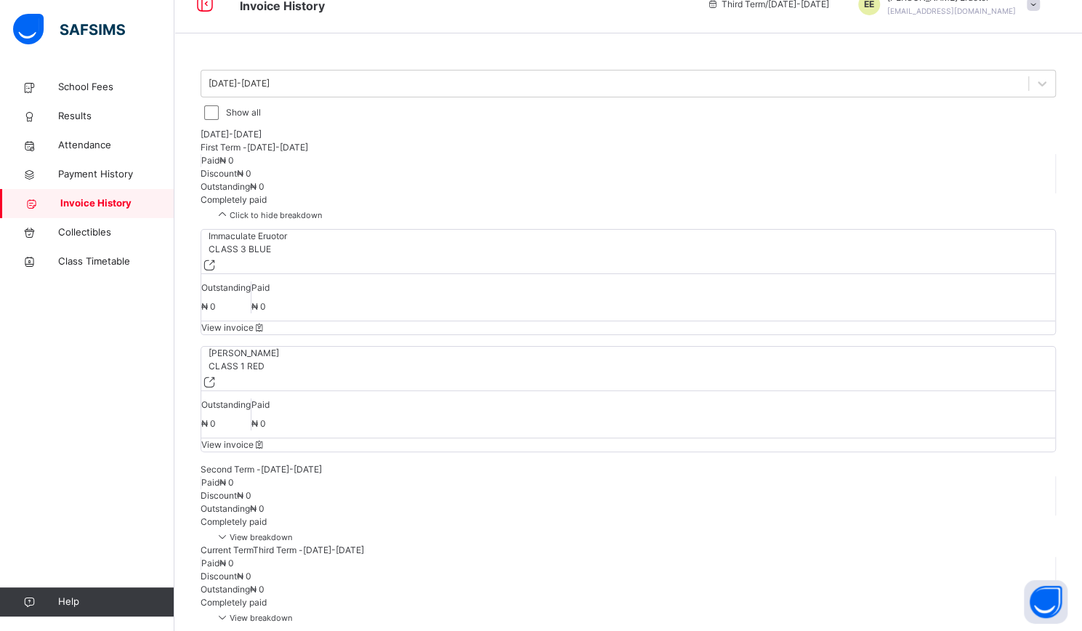
scroll to position [33, 0]
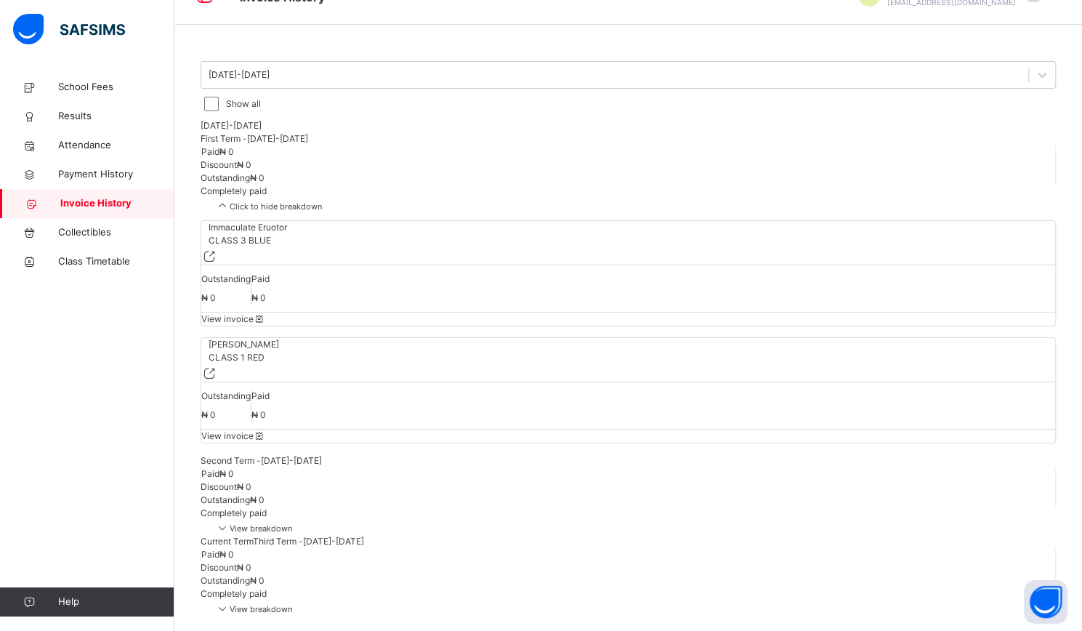
click at [266, 324] on span "View invoice" at bounding box center [233, 318] width 65 height 11
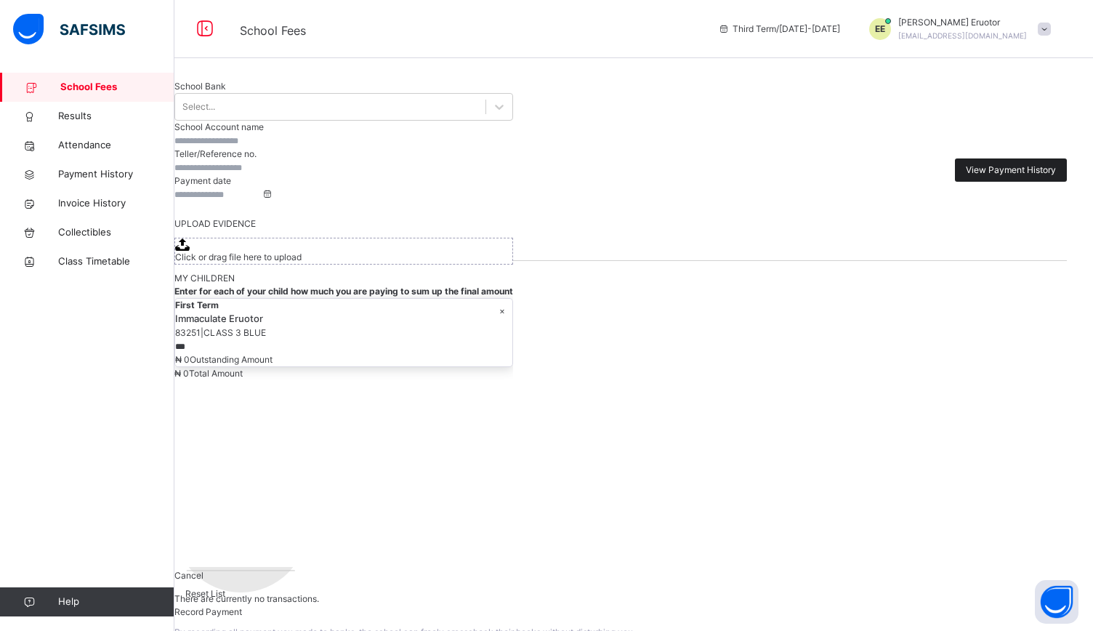
click at [1018, 177] on span "View Payment History" at bounding box center [1011, 169] width 90 height 13
click at [183, 448] on span "×" at bounding box center [178, 455] width 9 height 15
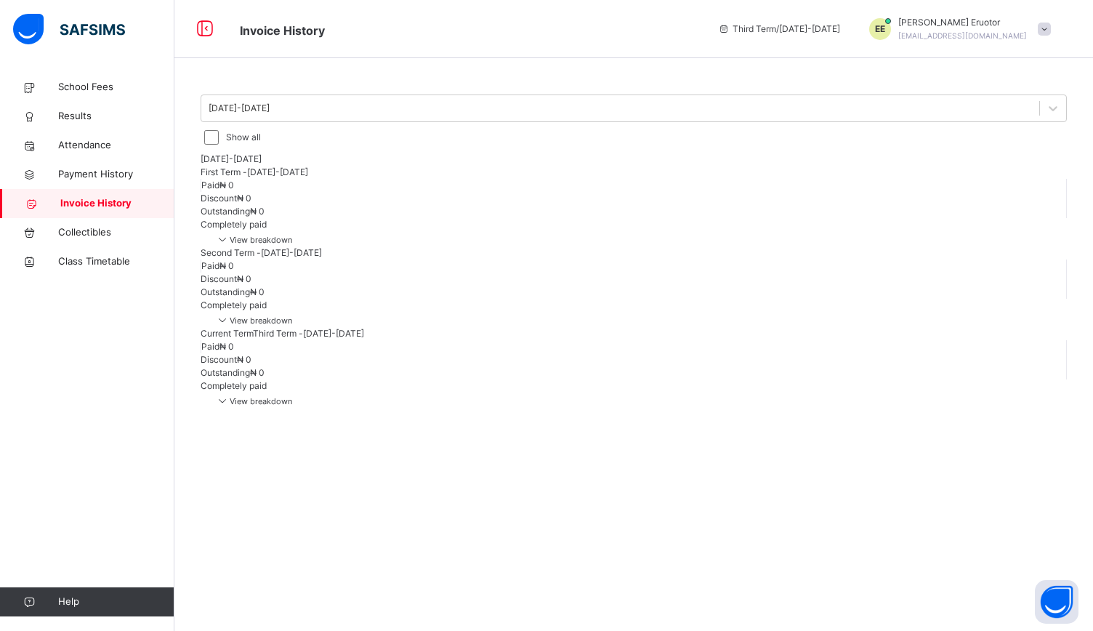
click at [267, 310] on span "Completely paid" at bounding box center [234, 304] width 66 height 11
click at [292, 405] on span "View breakdown" at bounding box center [253, 401] width 77 height 10
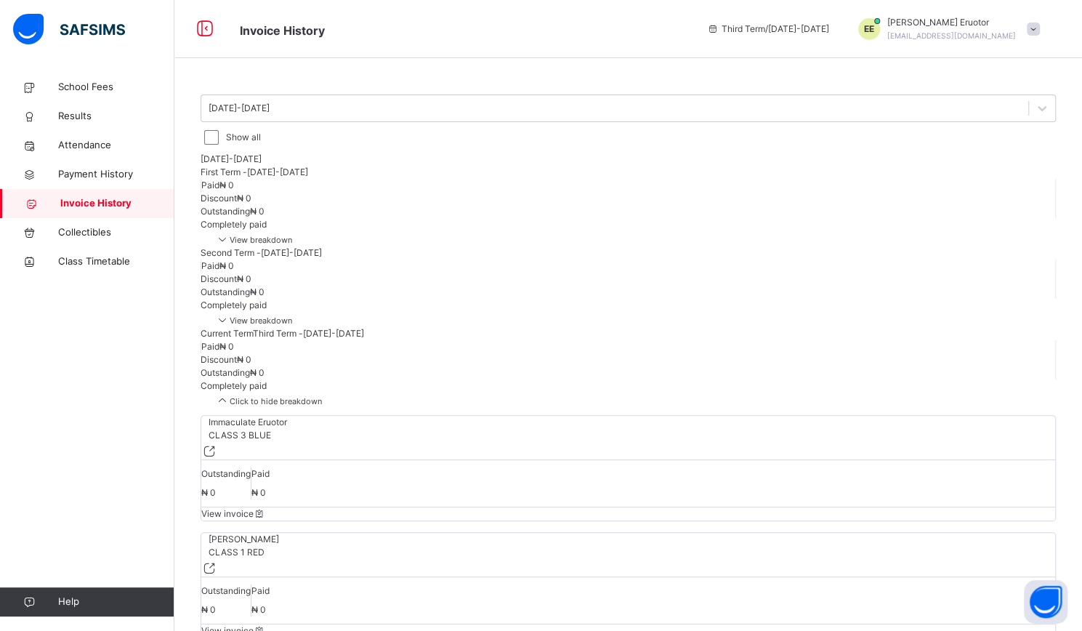
scroll to position [33, 0]
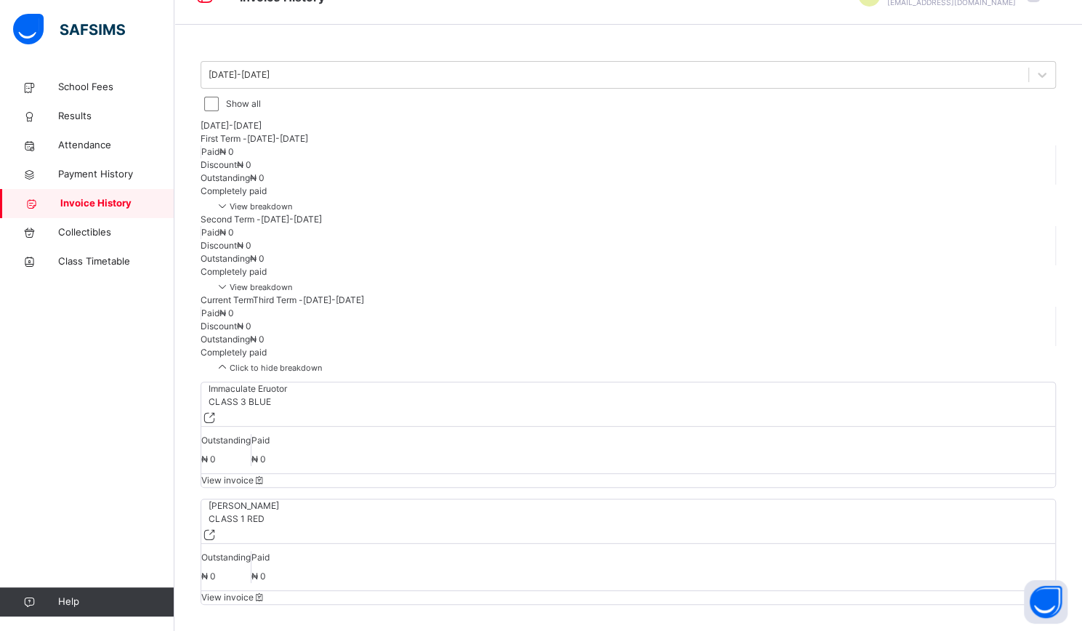
click at [266, 591] on icon at bounding box center [260, 596] width 12 height 11
